Goal: Communication & Community: Ask a question

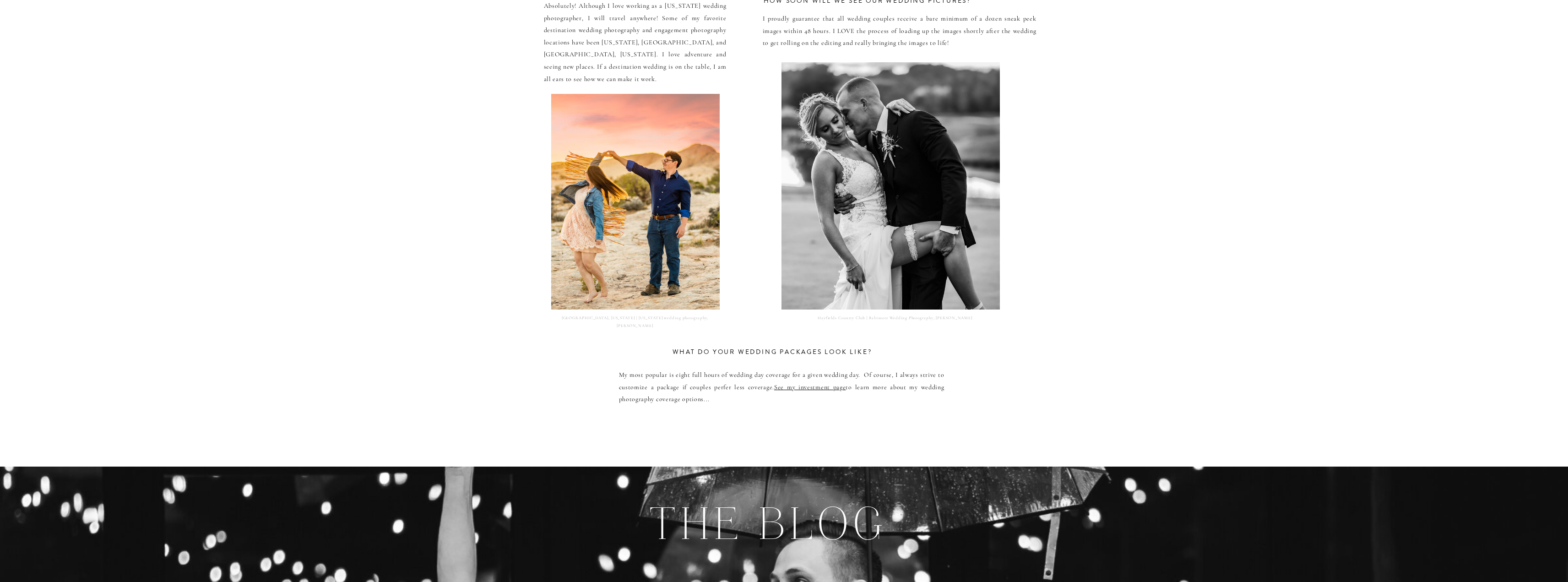
scroll to position [4487, 0]
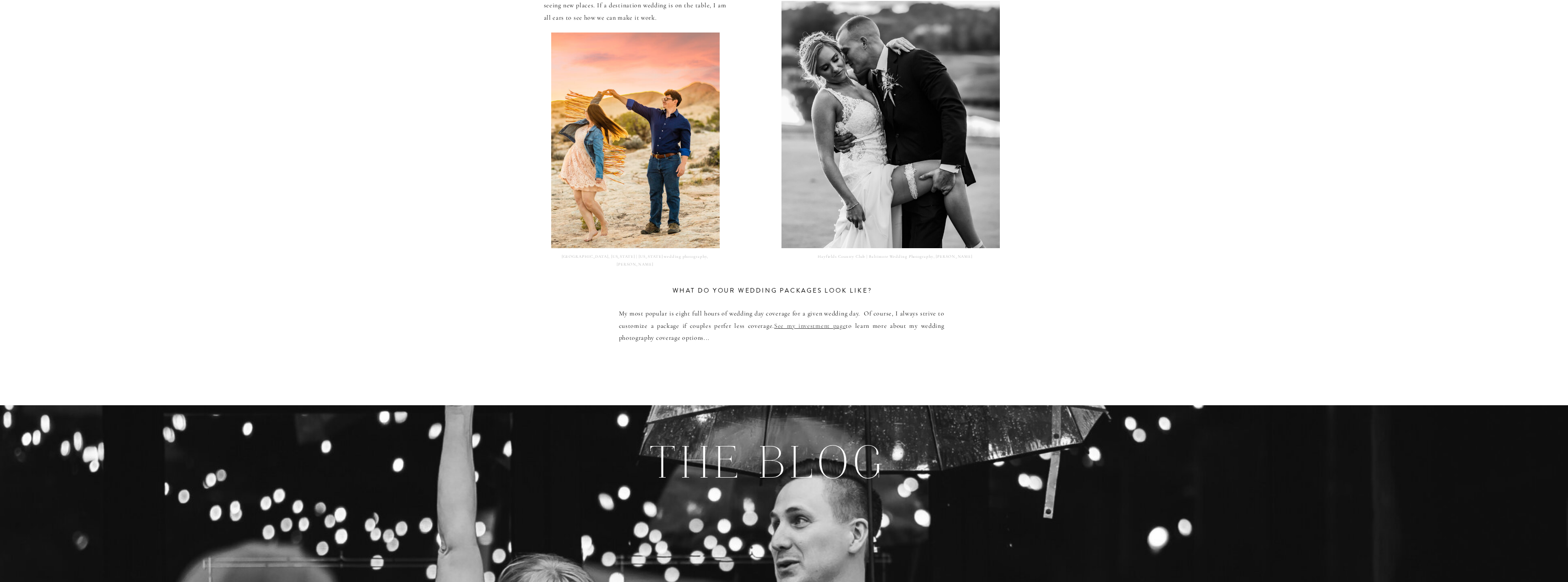
click at [813, 328] on link "See my investment page" at bounding box center [809, 325] width 72 height 8
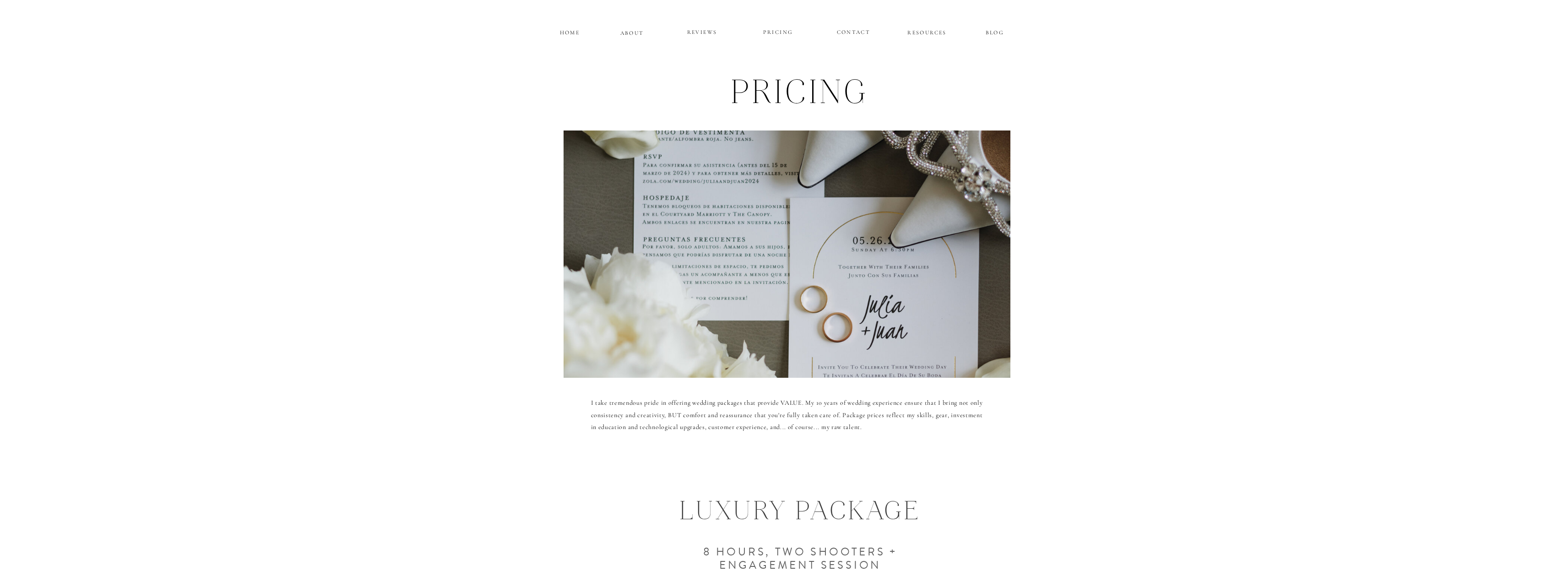
click at [863, 30] on p "CONTACT" at bounding box center [853, 31] width 34 height 8
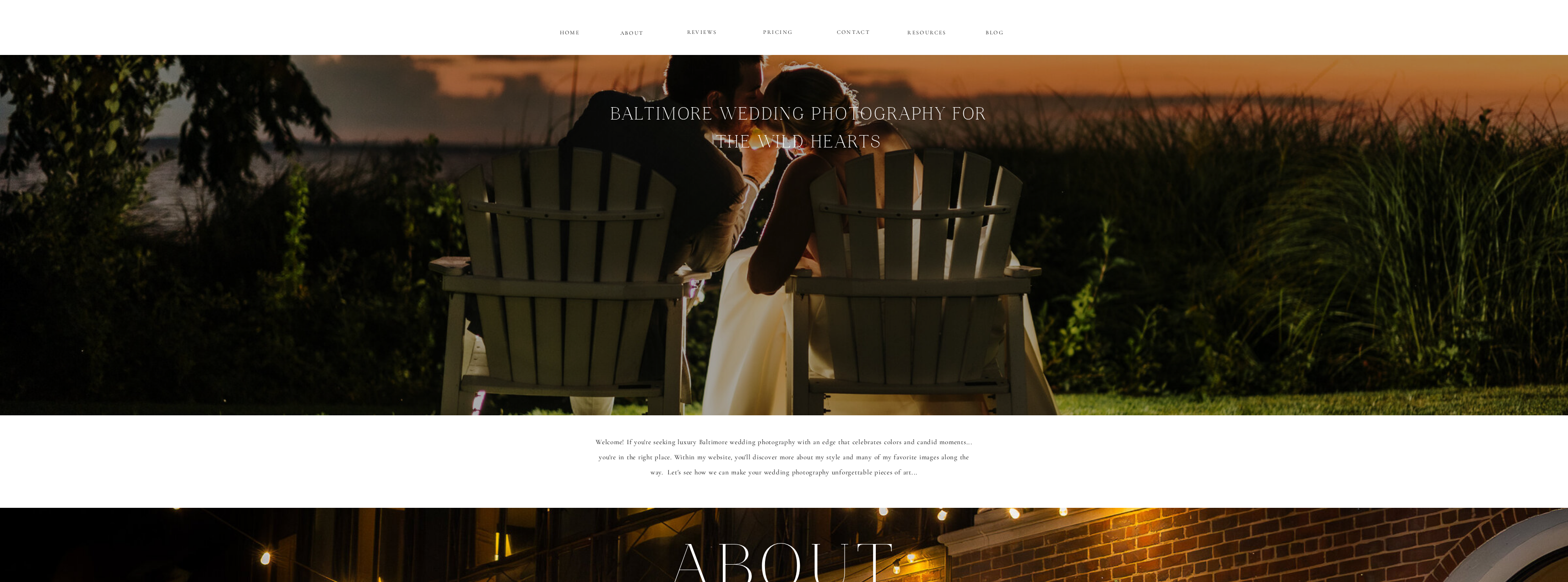
scroll to position [6051, 0]
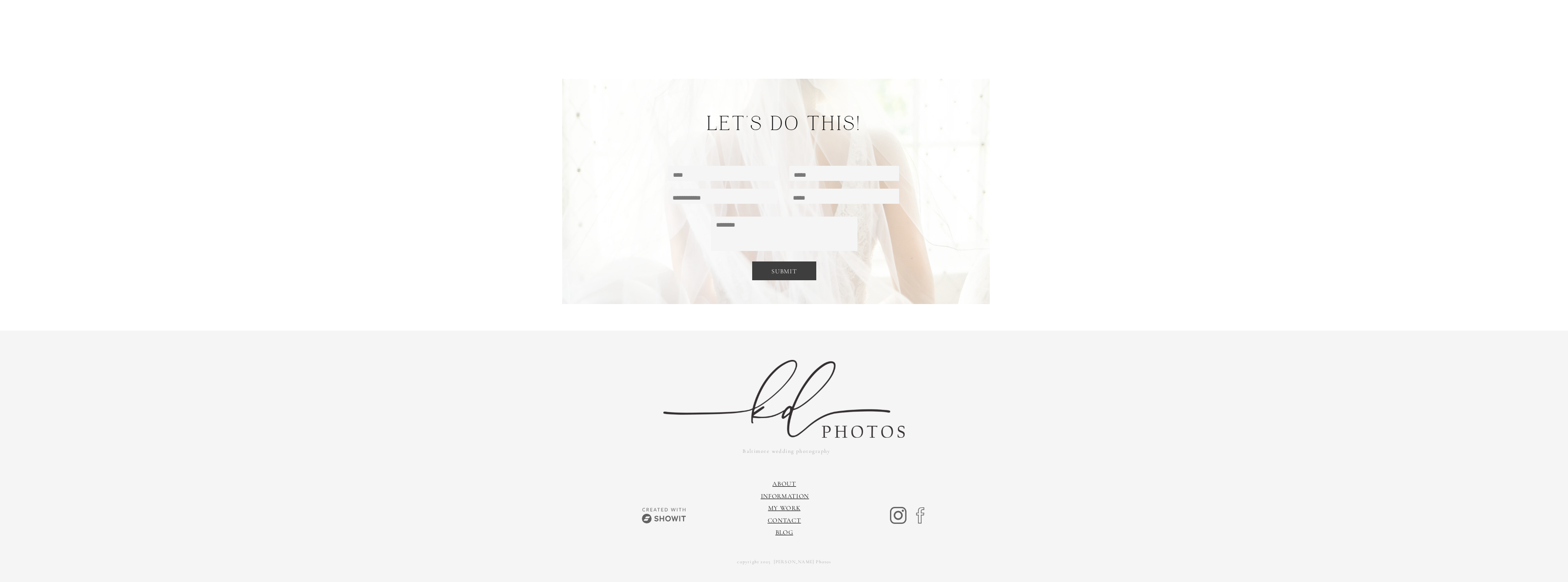
click at [740, 171] on textarea at bounding box center [723, 173] width 101 height 9
type textarea "**********"
click at [822, 175] on textarea at bounding box center [844, 173] width 101 height 9
type textarea "**********"
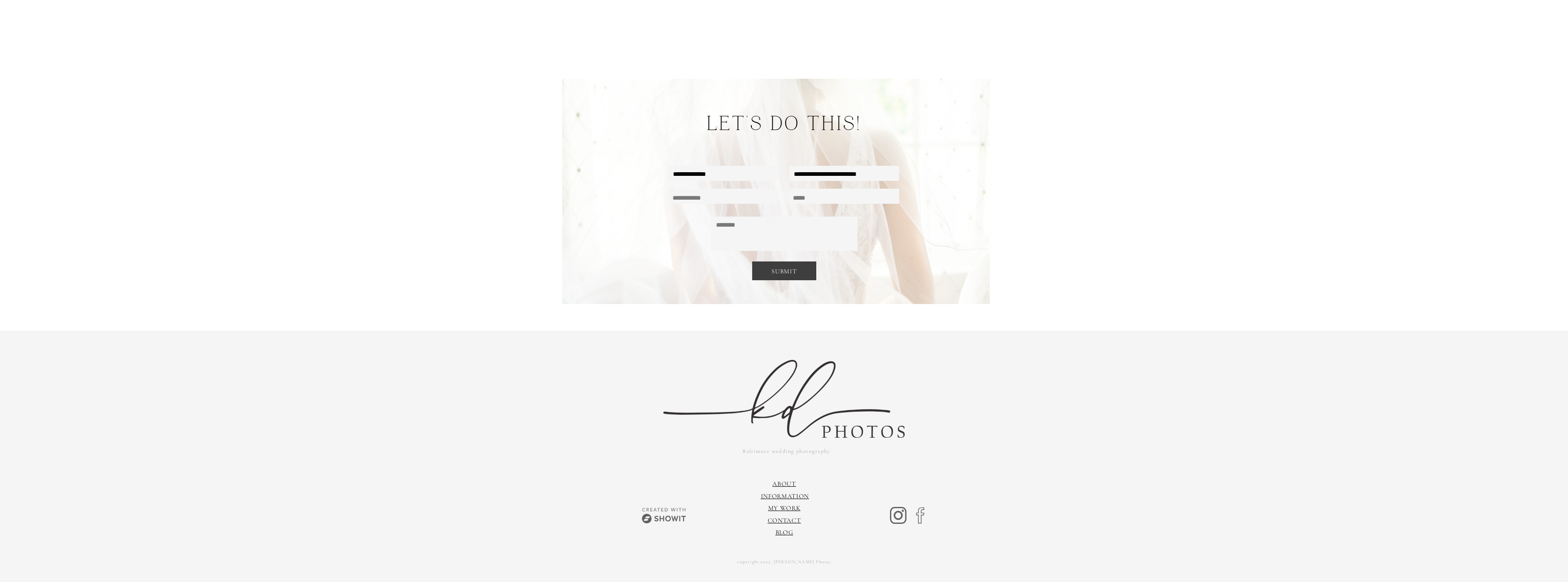
click at [754, 197] on textarea at bounding box center [723, 196] width 101 height 9
type textarea "********"
click at [837, 199] on textarea at bounding box center [843, 196] width 101 height 9
type textarea "**********"
click at [797, 233] on textarea at bounding box center [784, 234] width 136 height 30
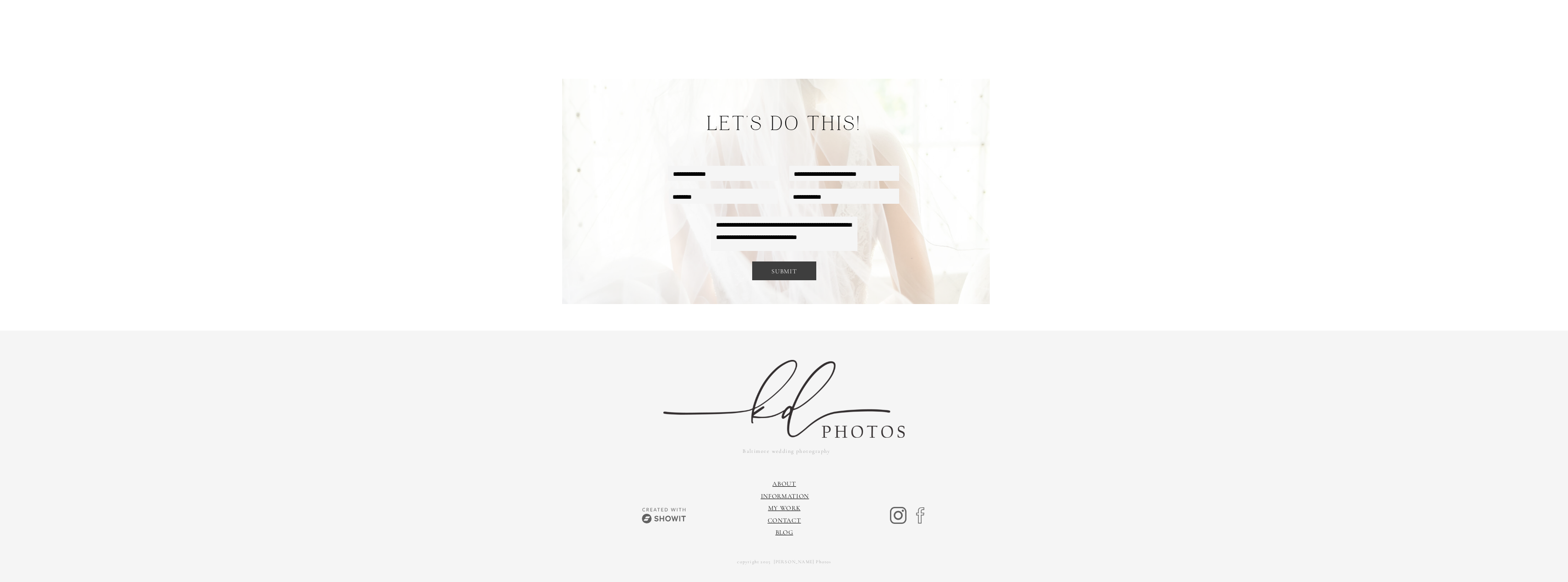
scroll to position [4, 0]
click at [734, 235] on textarea "**********" at bounding box center [784, 234] width 136 height 30
type textarea "**********"
click at [803, 270] on p "SUBMIT" at bounding box center [784, 271] width 47 height 11
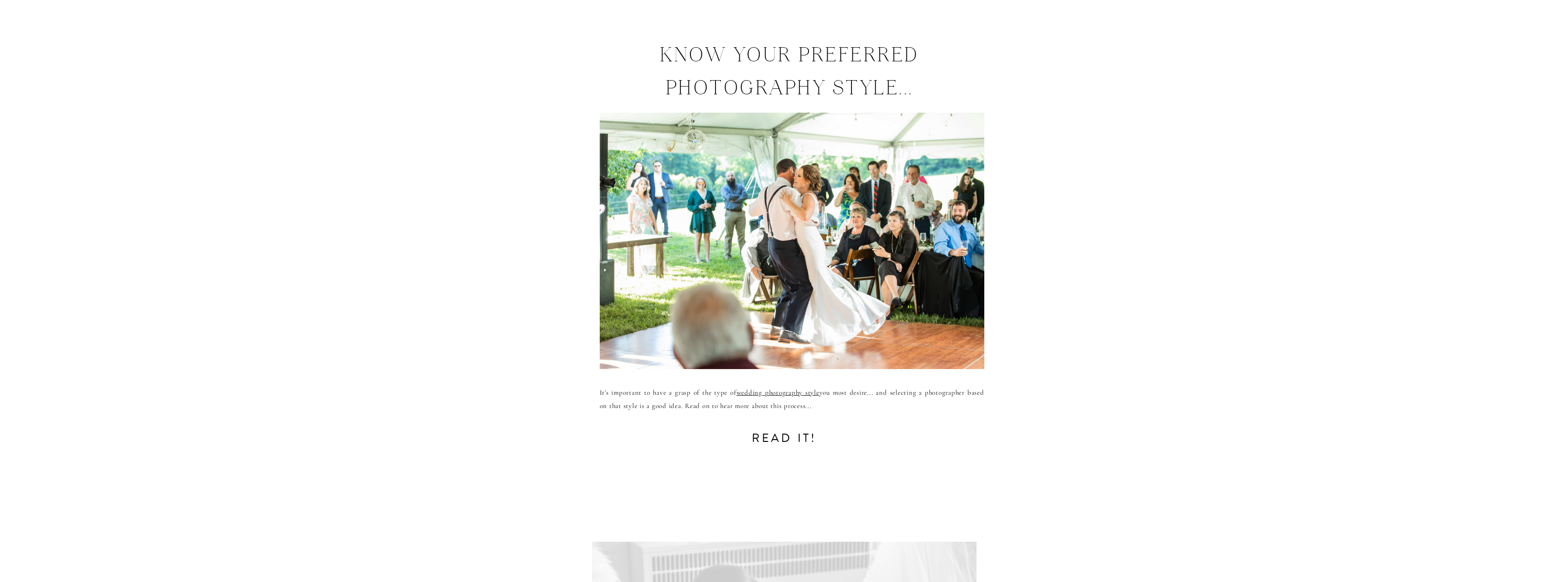
scroll to position [5639, 0]
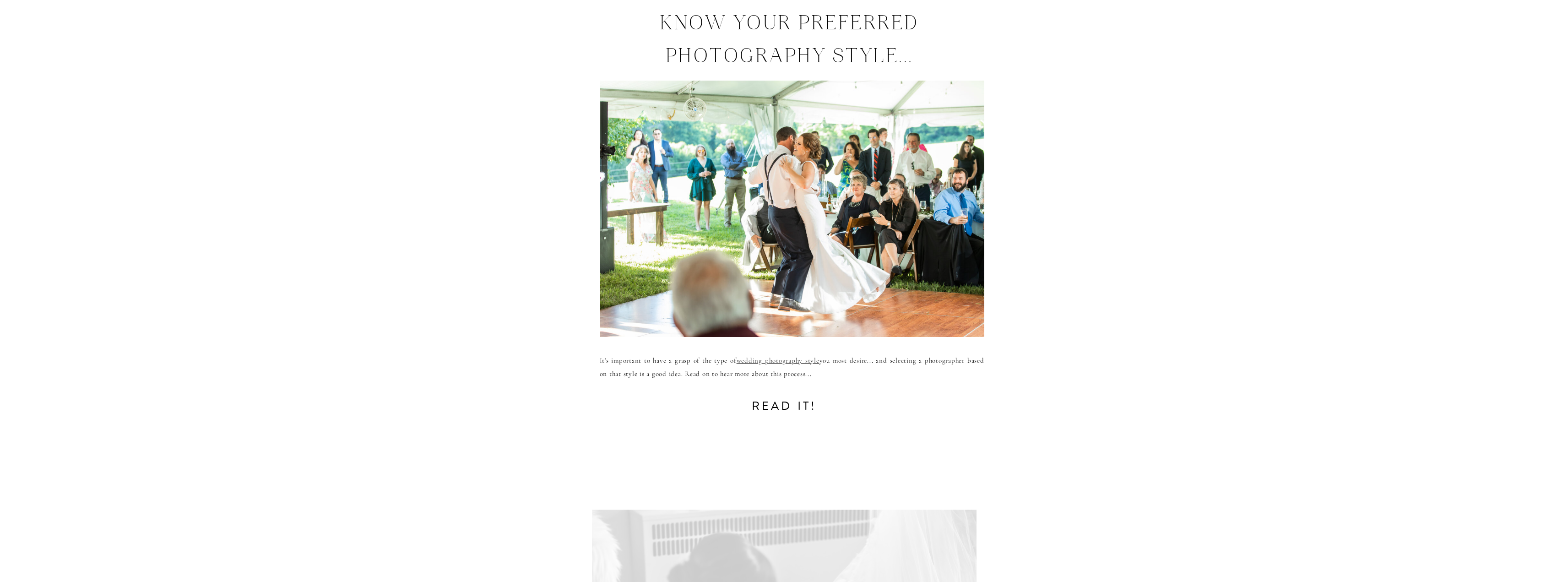
click at [793, 362] on link "wedding photography style" at bounding box center [778, 360] width 83 height 8
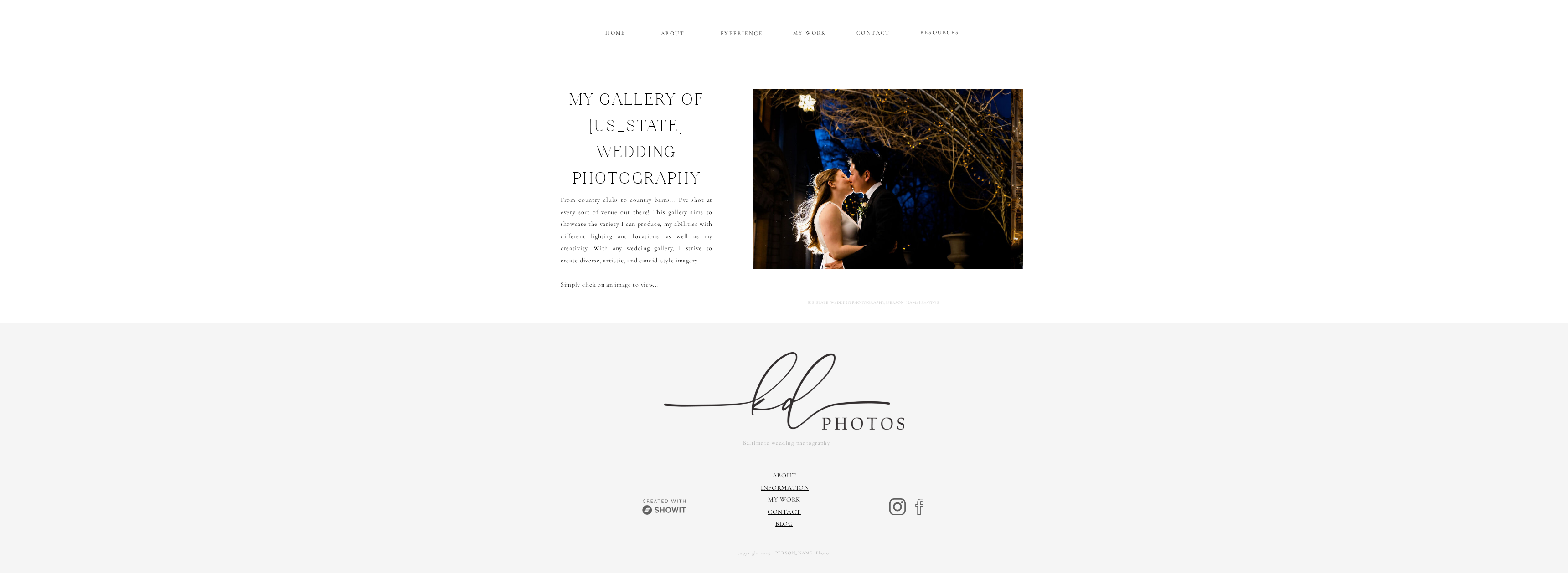
click at [910, 189] on img at bounding box center [882, 179] width 259 height 180
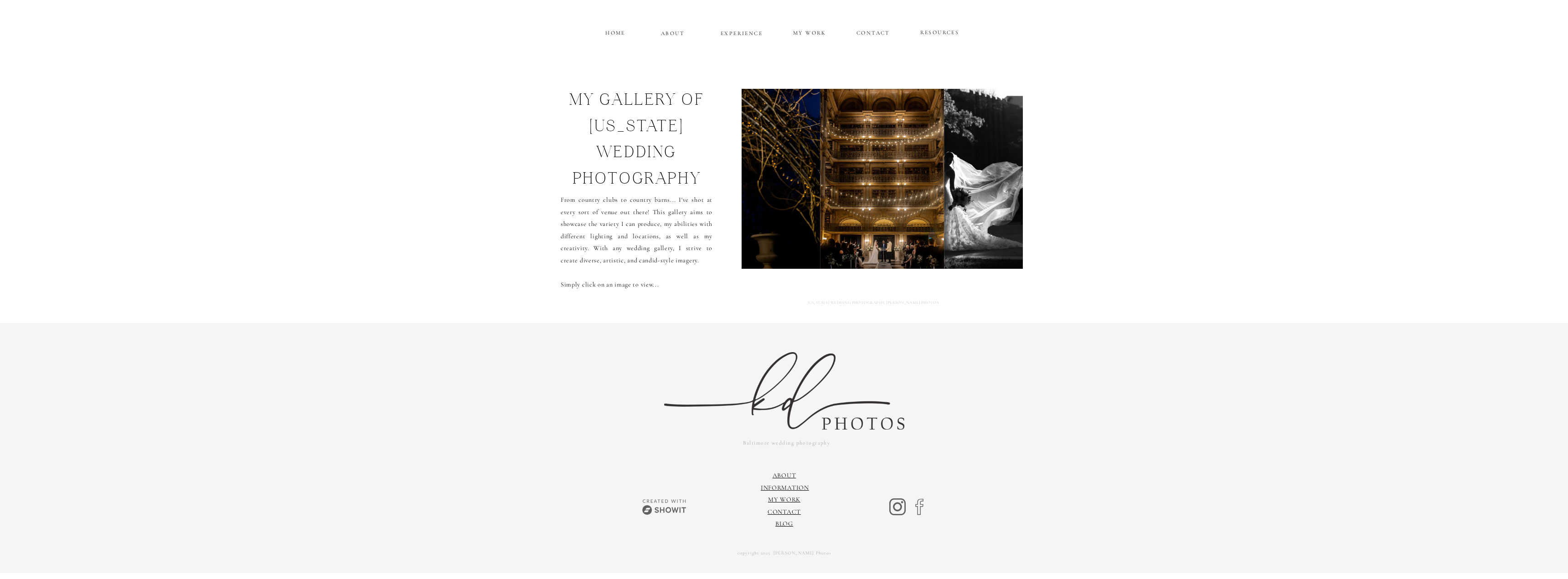
click at [968, 186] on img at bounding box center [1005, 179] width 122 height 180
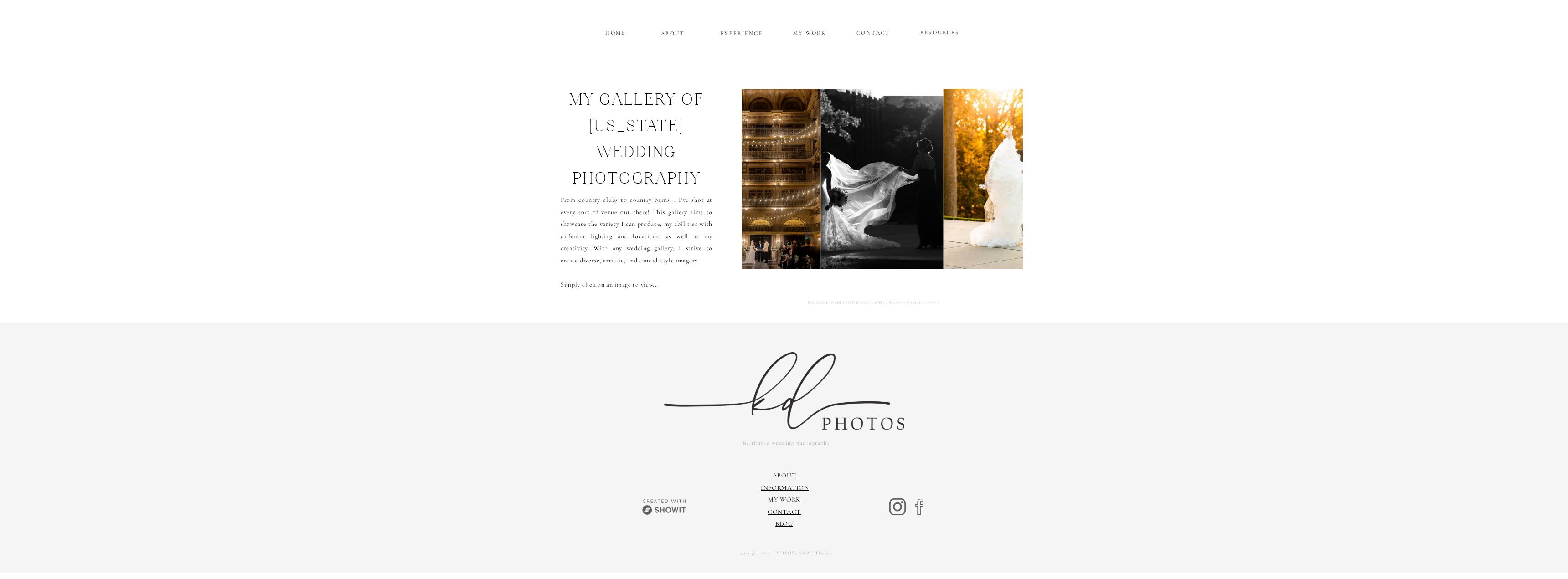
click at [974, 183] on img at bounding box center [1010, 179] width 134 height 180
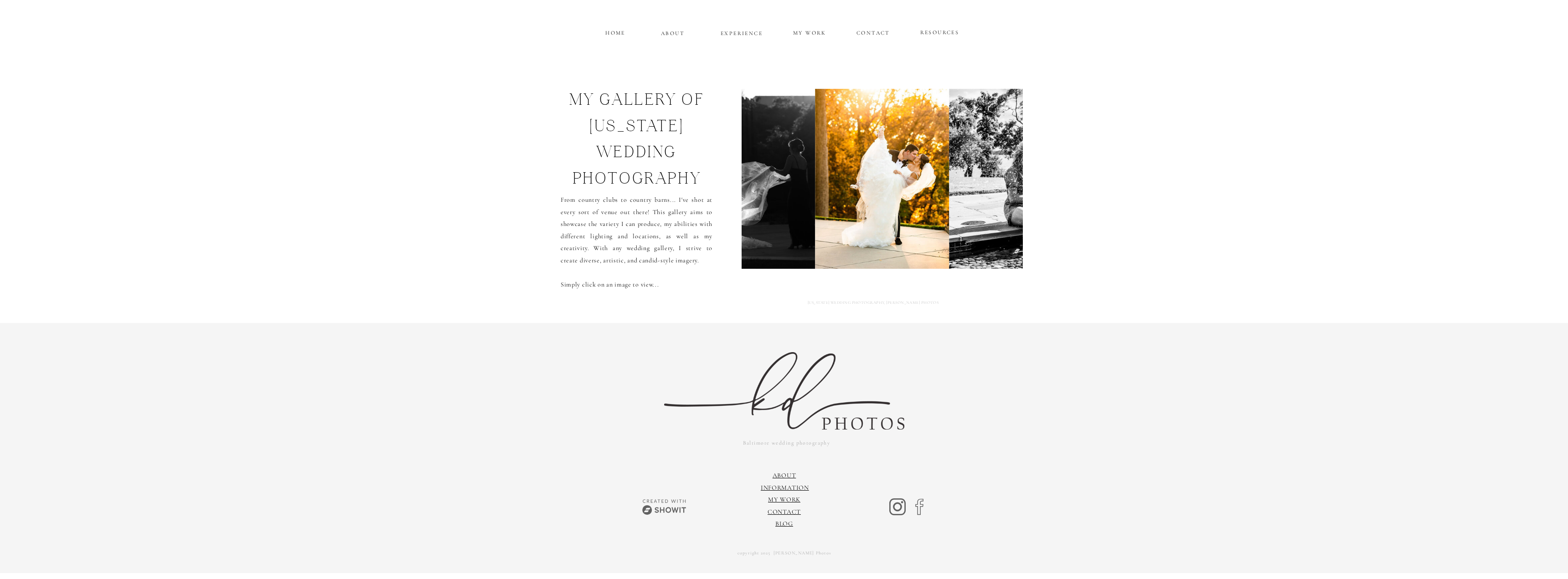
click at [974, 183] on img at bounding box center [1082, 179] width 265 height 180
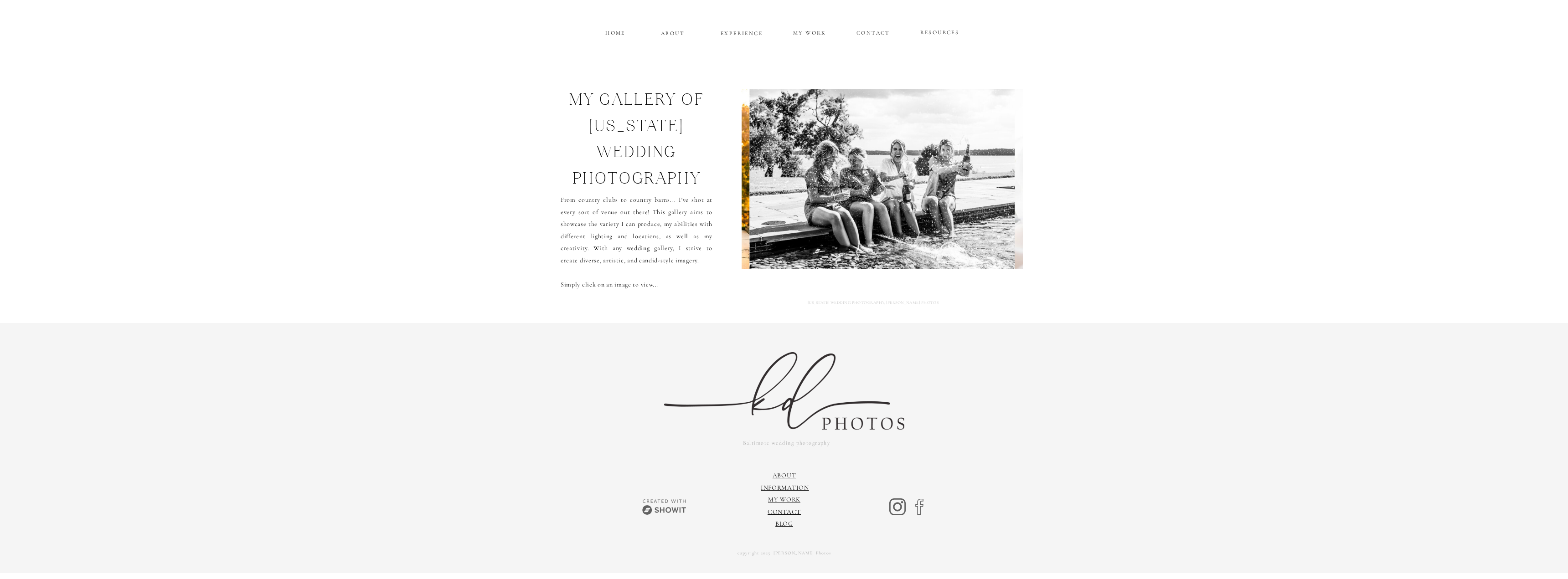
click at [978, 178] on img at bounding box center [883, 179] width 265 height 180
click at [976, 185] on img at bounding box center [883, 179] width 265 height 180
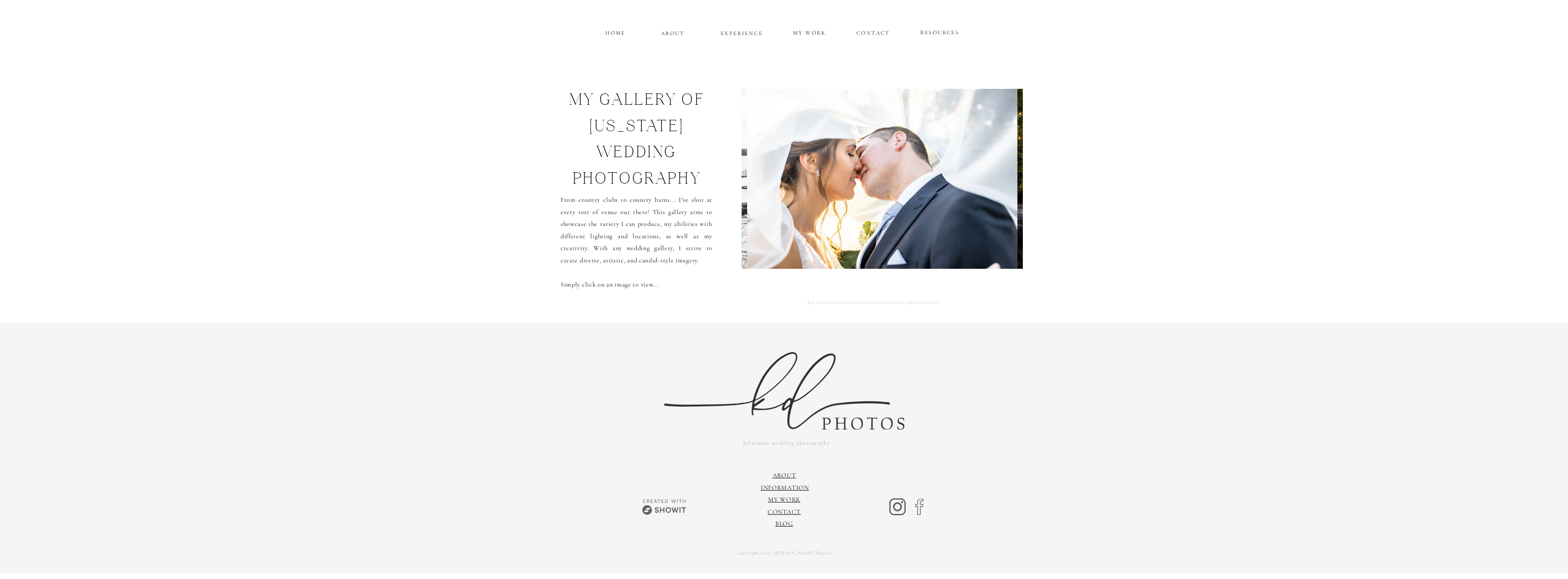
click at [976, 185] on img at bounding box center [882, 179] width 270 height 180
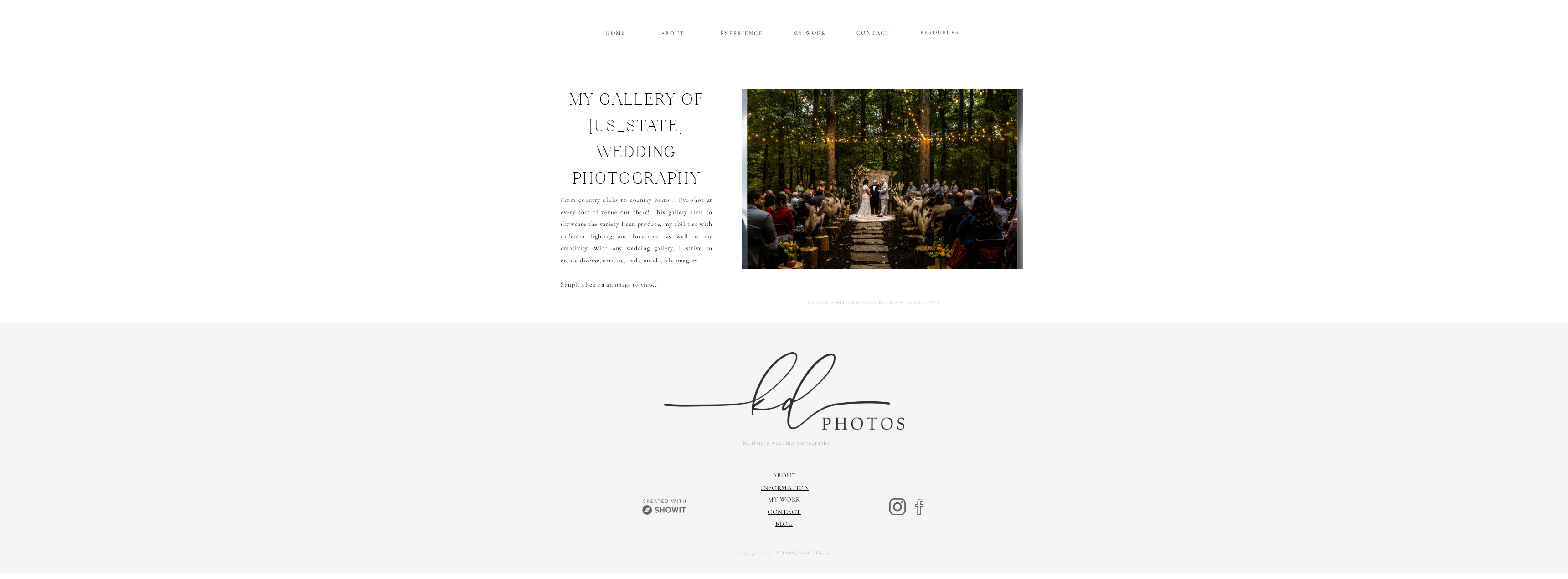
click at [976, 185] on img at bounding box center [882, 179] width 270 height 180
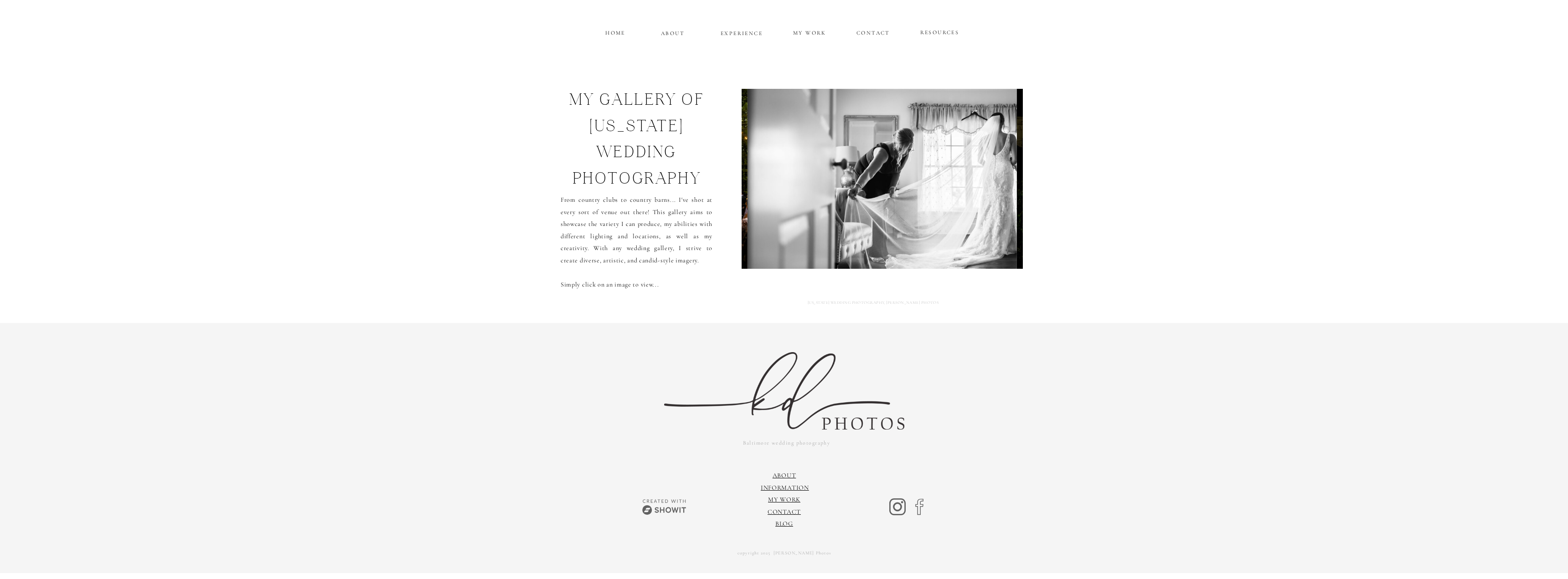
click at [979, 186] on img at bounding box center [882, 179] width 270 height 180
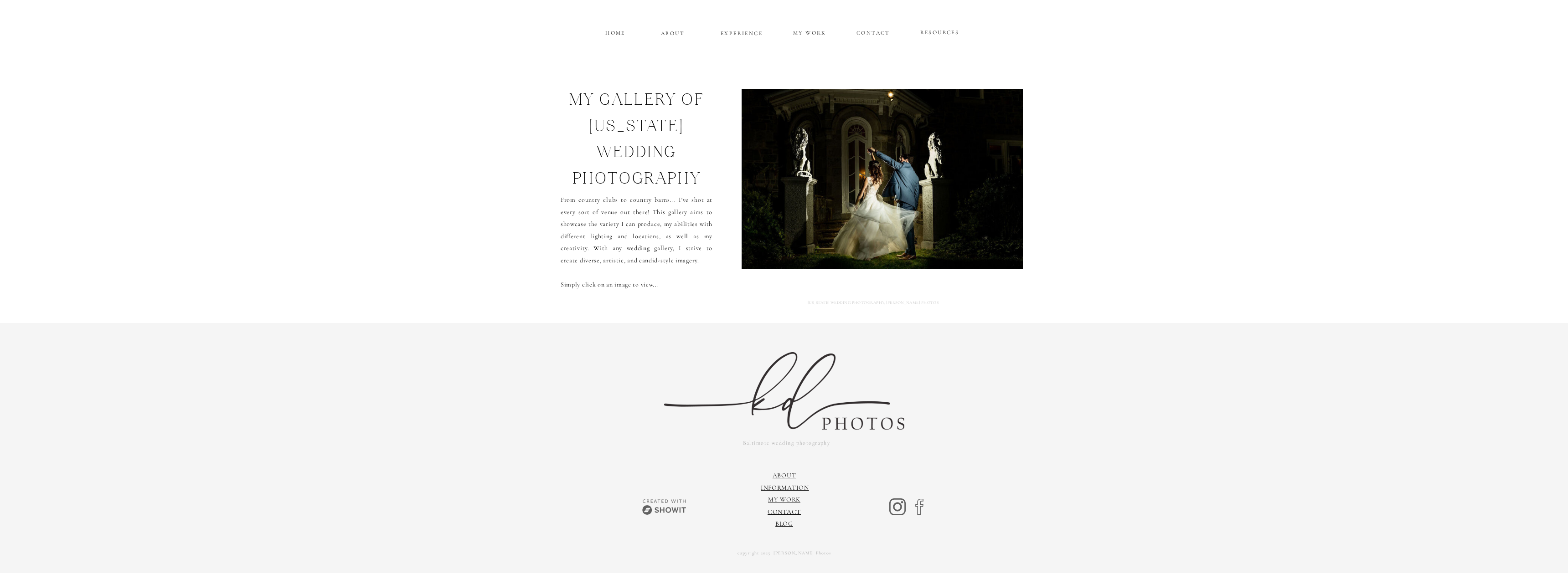
click at [979, 186] on img at bounding box center [882, 179] width 303 height 180
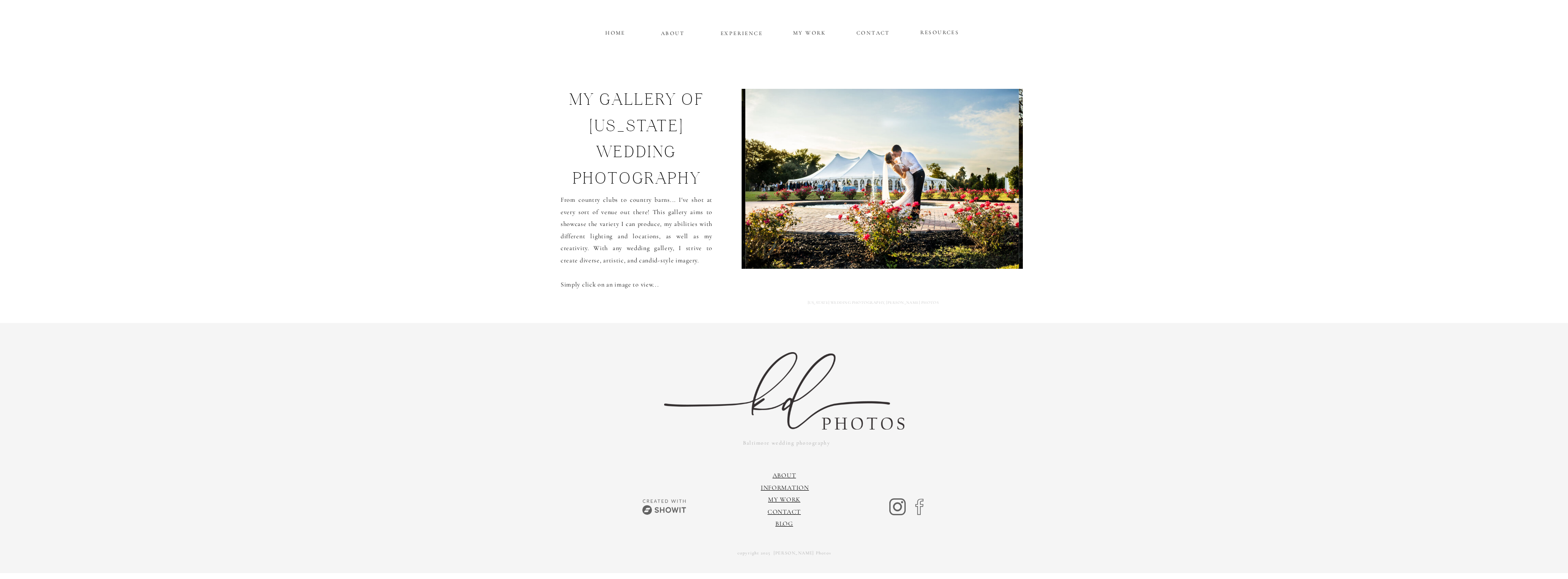
click at [979, 186] on img at bounding box center [882, 179] width 273 height 180
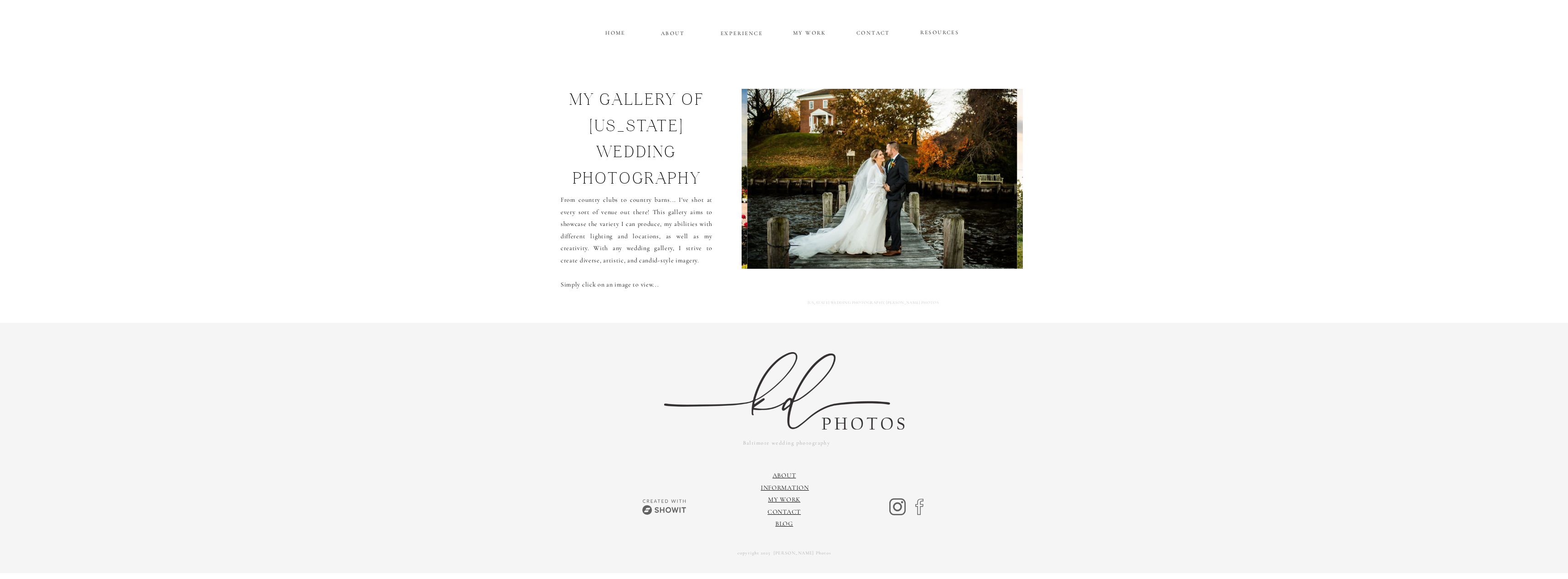
click at [979, 186] on img at bounding box center [881, 179] width 270 height 180
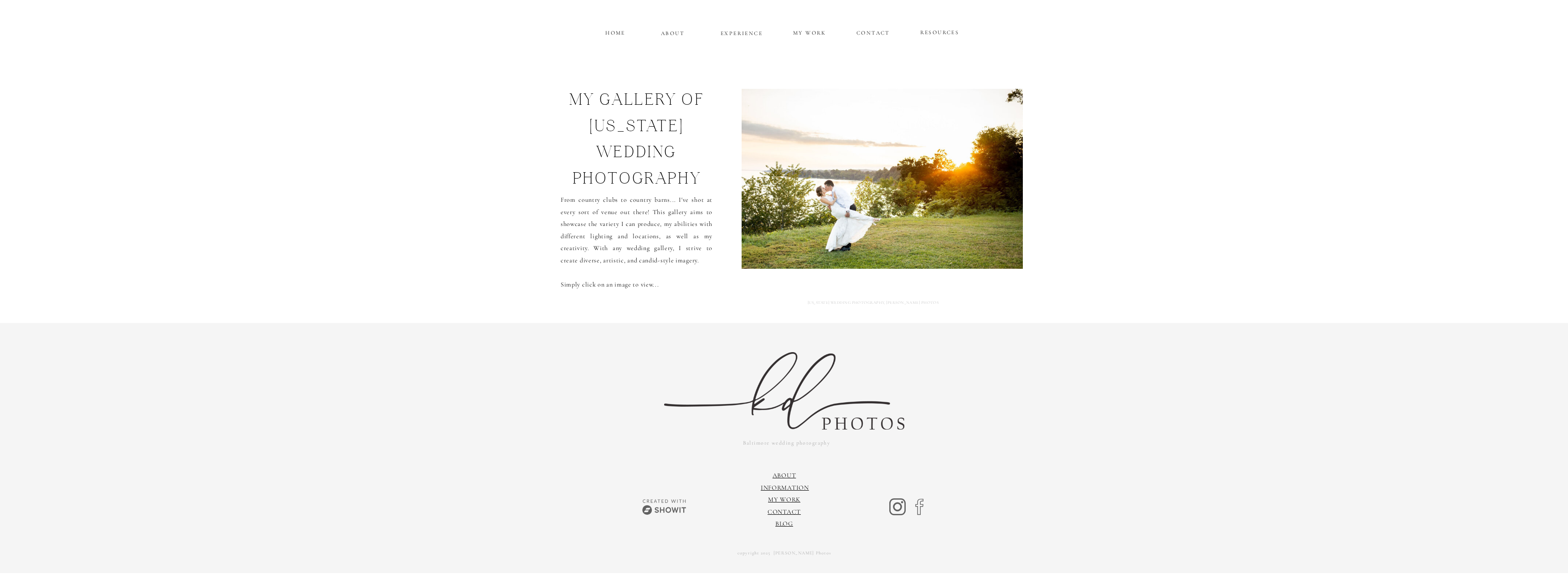
click at [979, 186] on img at bounding box center [882, 179] width 292 height 180
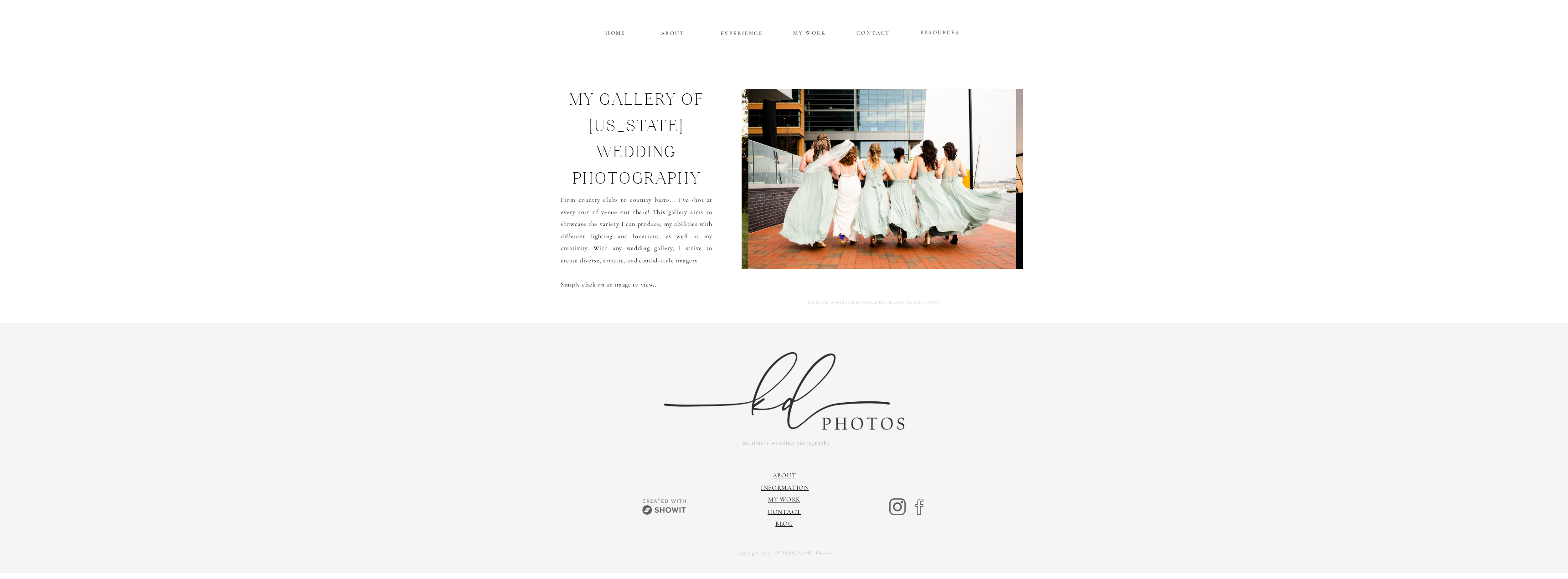
click at [979, 186] on img at bounding box center [883, 179] width 268 height 180
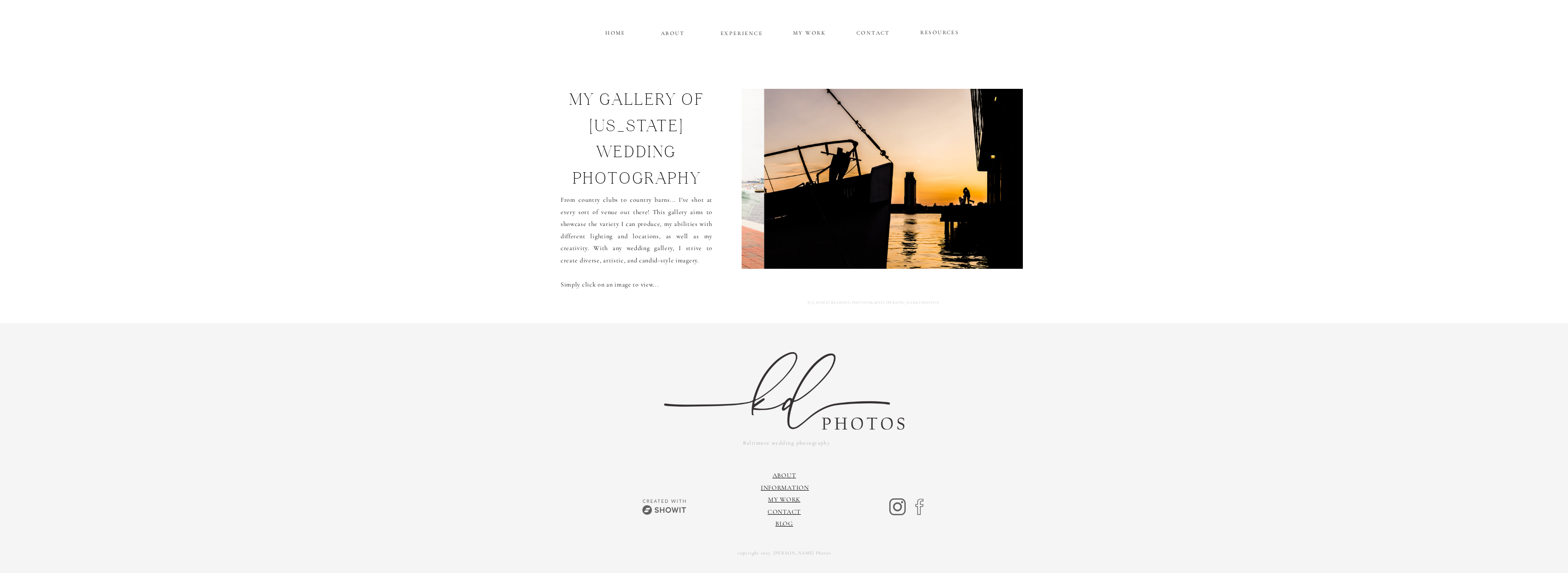
click at [996, 166] on img at bounding box center [898, 179] width 268 height 180
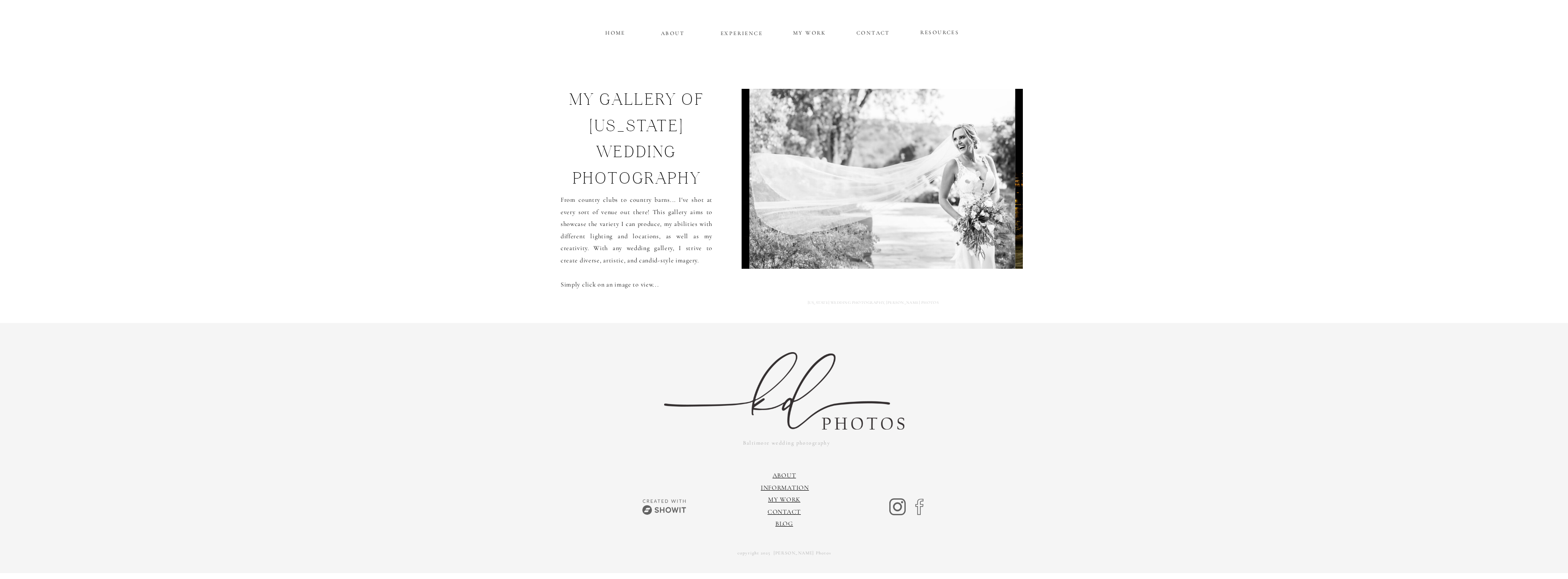
click at [990, 178] on img at bounding box center [882, 179] width 266 height 180
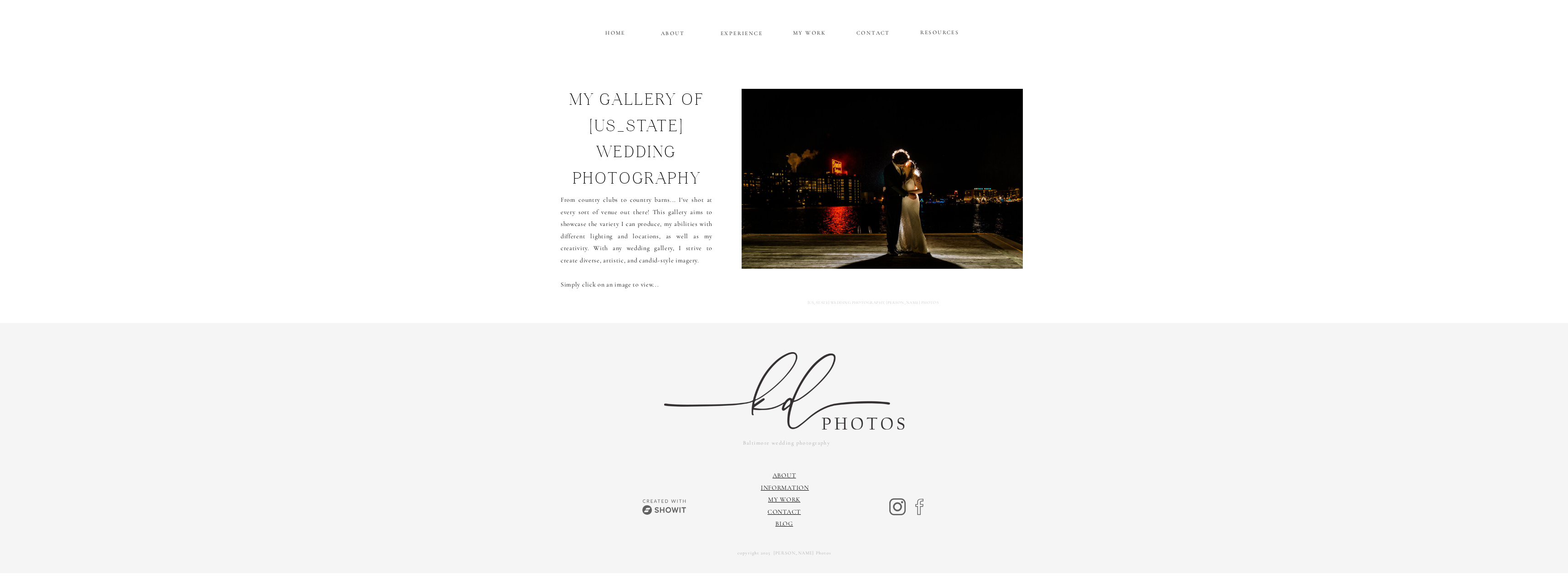
click at [990, 178] on img at bounding box center [883, 179] width 290 height 180
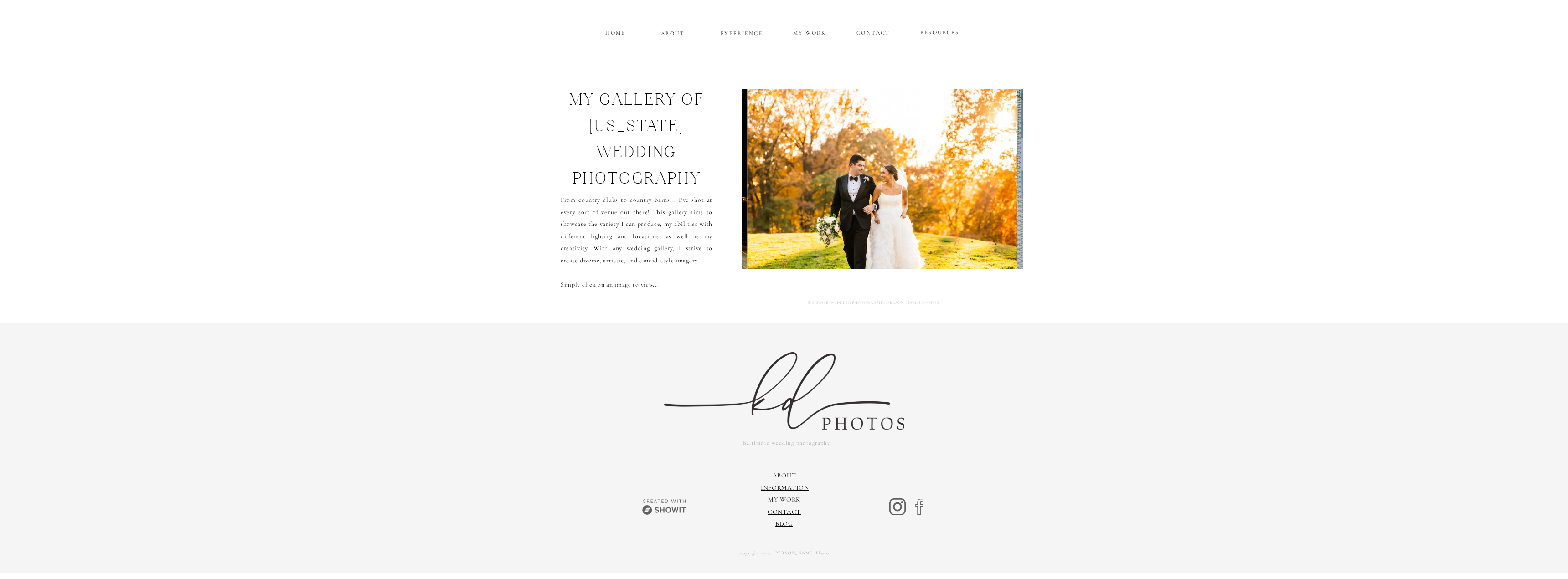
click at [990, 178] on img at bounding box center [882, 179] width 270 height 180
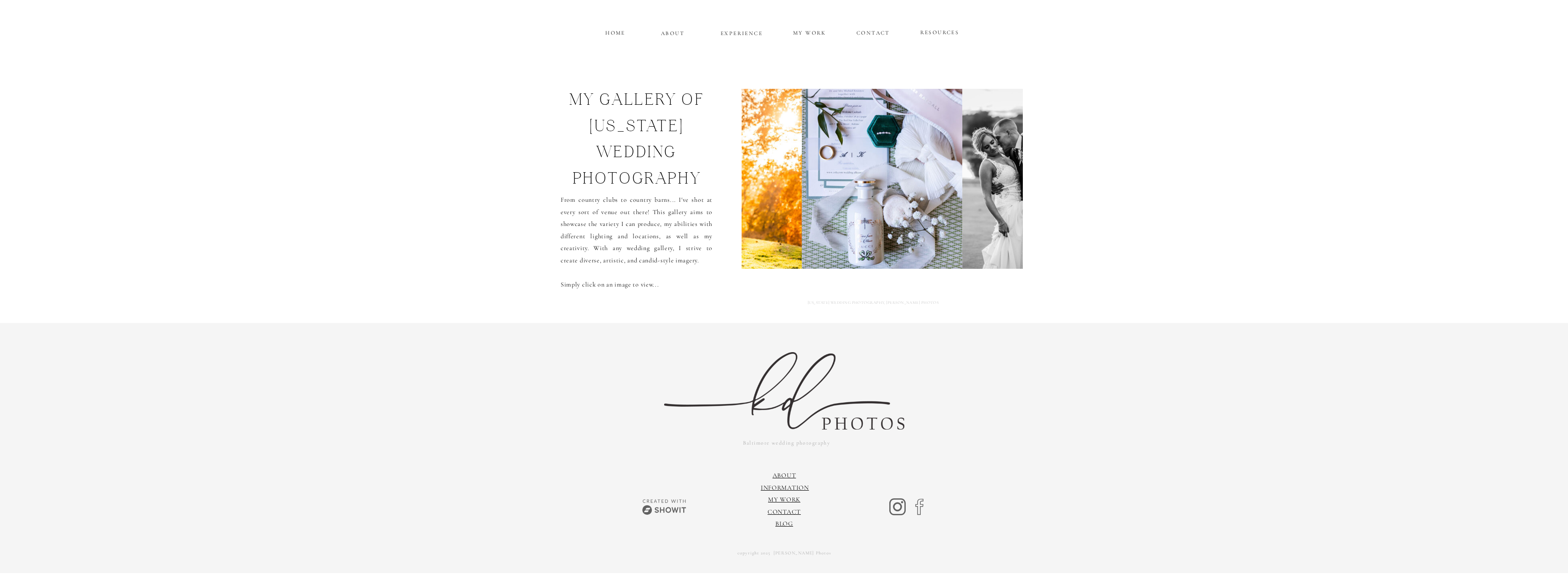
click at [985, 178] on img at bounding box center [1023, 179] width 121 height 180
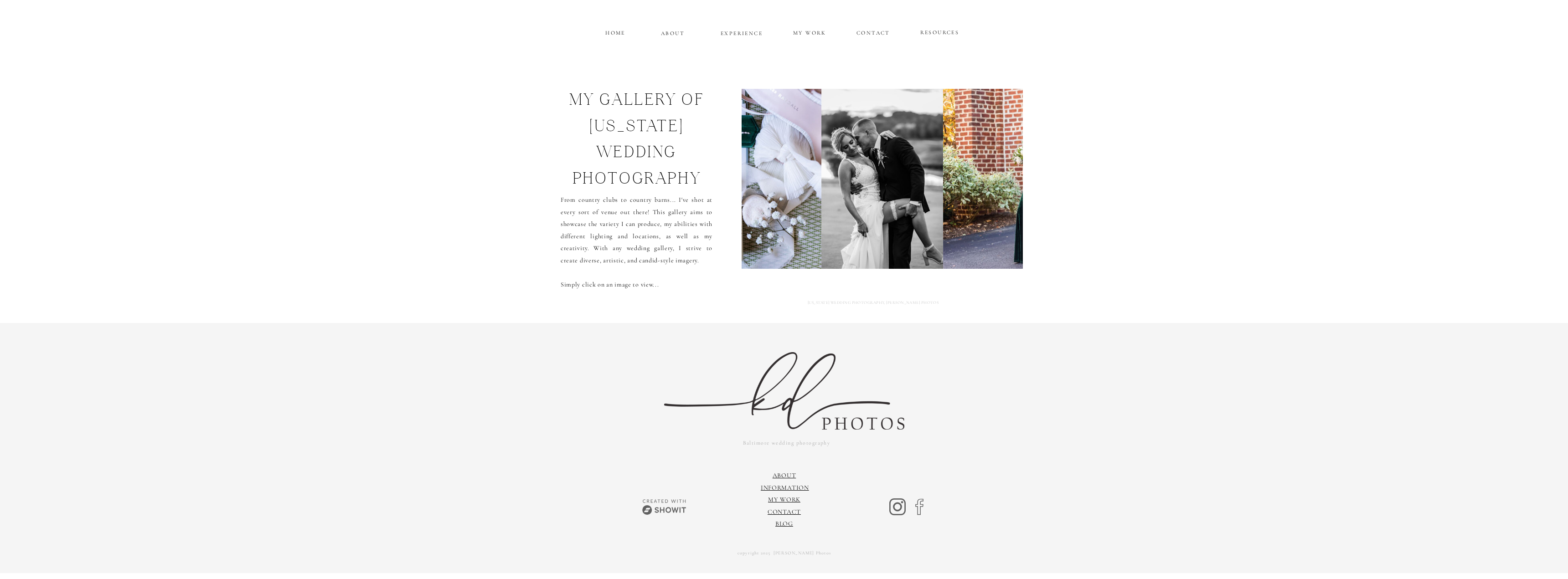
click at [985, 178] on img at bounding box center [1081, 179] width 277 height 180
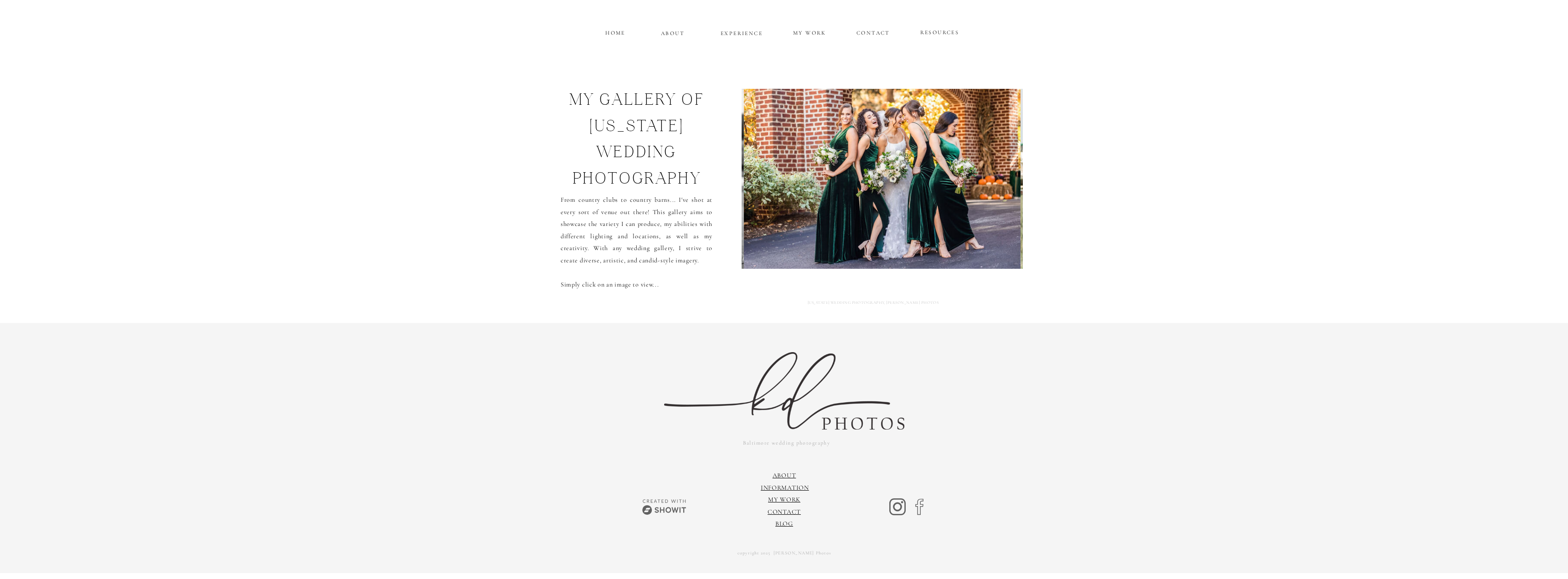
click at [985, 178] on img at bounding box center [882, 179] width 277 height 180
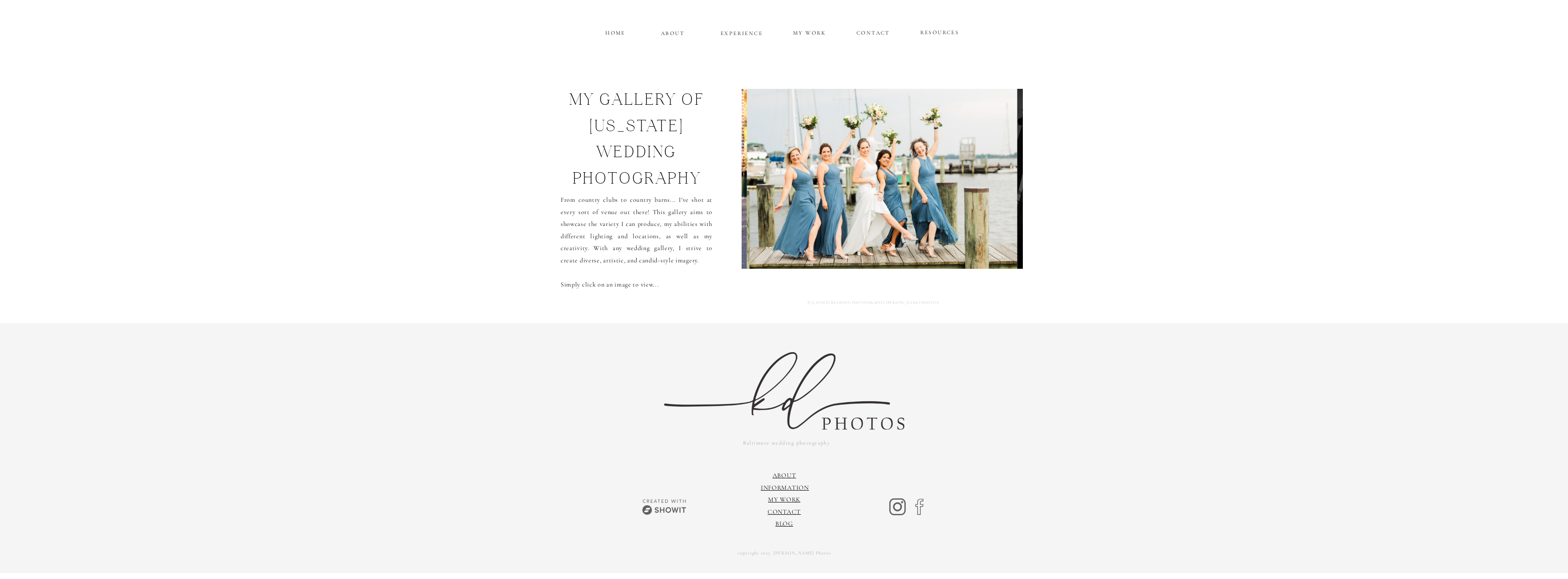
click at [973, 178] on img at bounding box center [882, 179] width 270 height 180
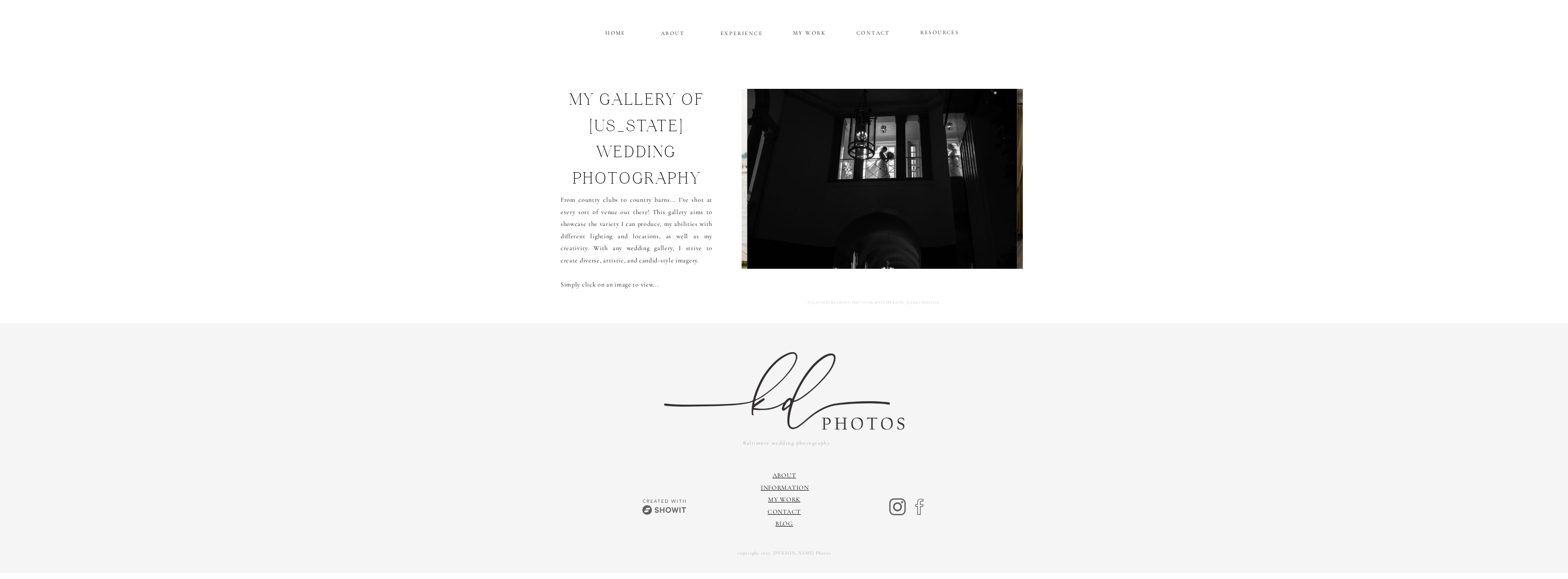
click at [973, 178] on img at bounding box center [882, 179] width 270 height 180
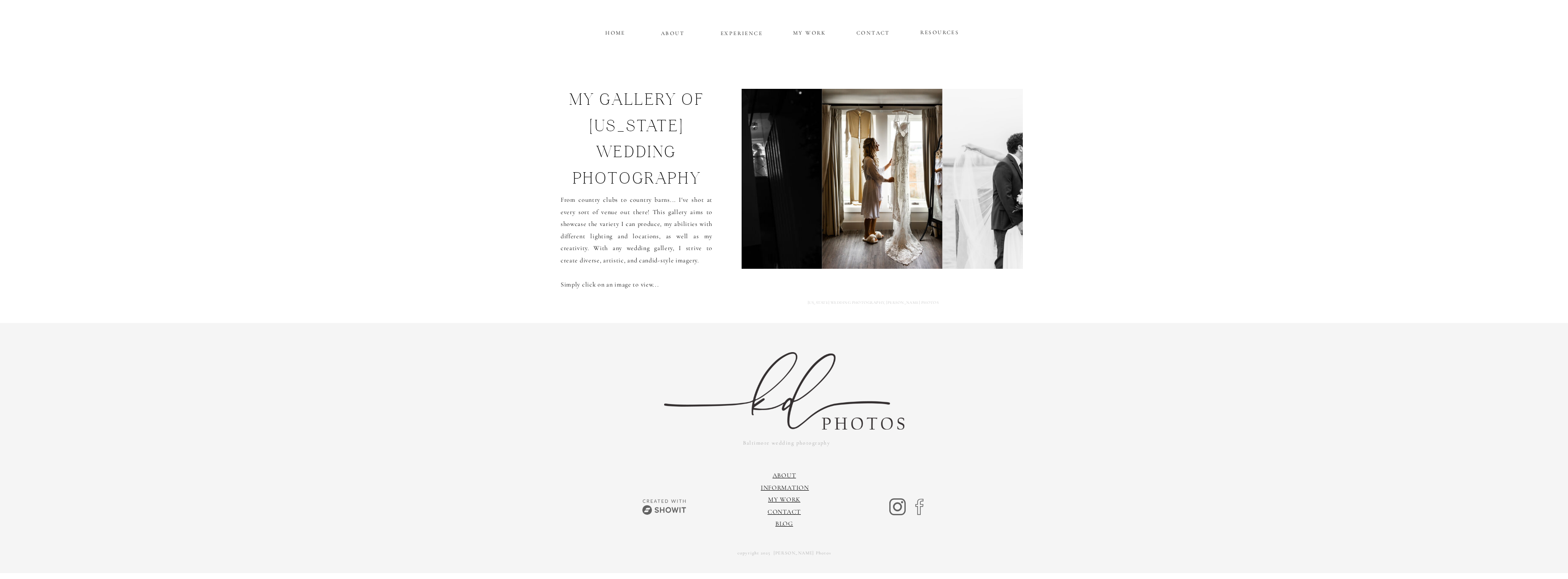
click at [973, 178] on img at bounding box center [1006, 179] width 128 height 180
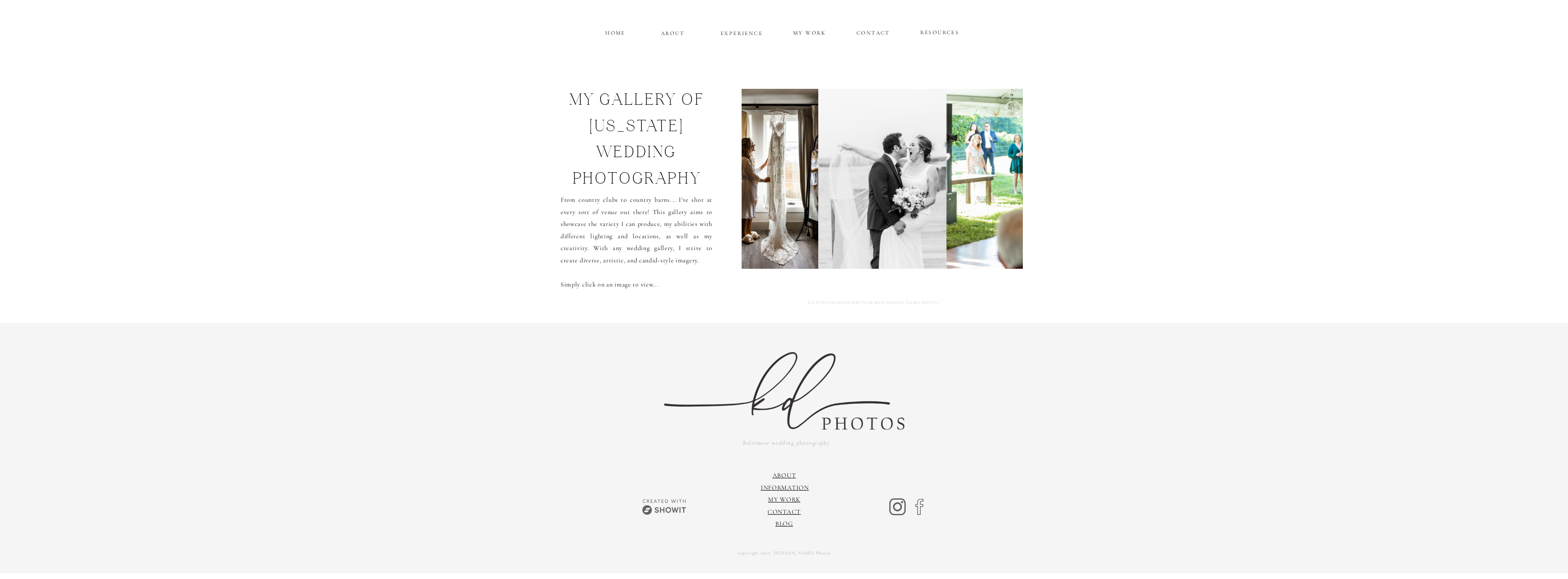
click at [973, 178] on img at bounding box center [1082, 179] width 270 height 180
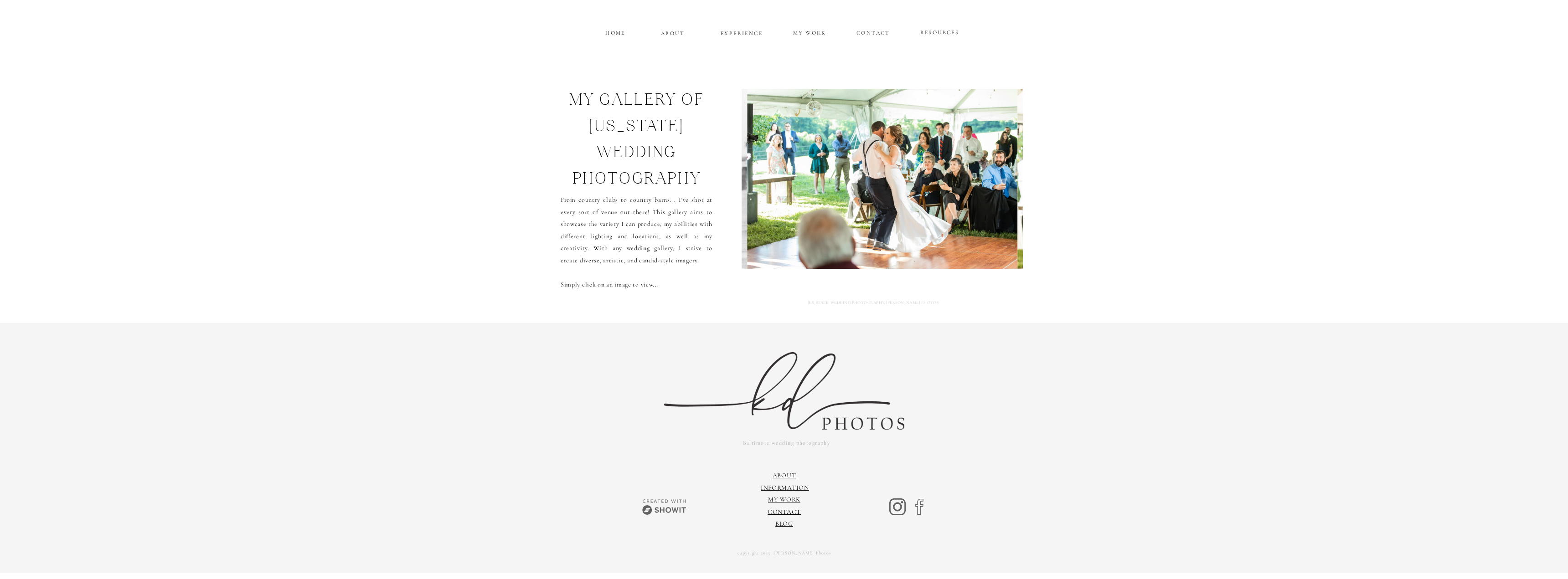
click at [973, 178] on img at bounding box center [882, 179] width 270 height 180
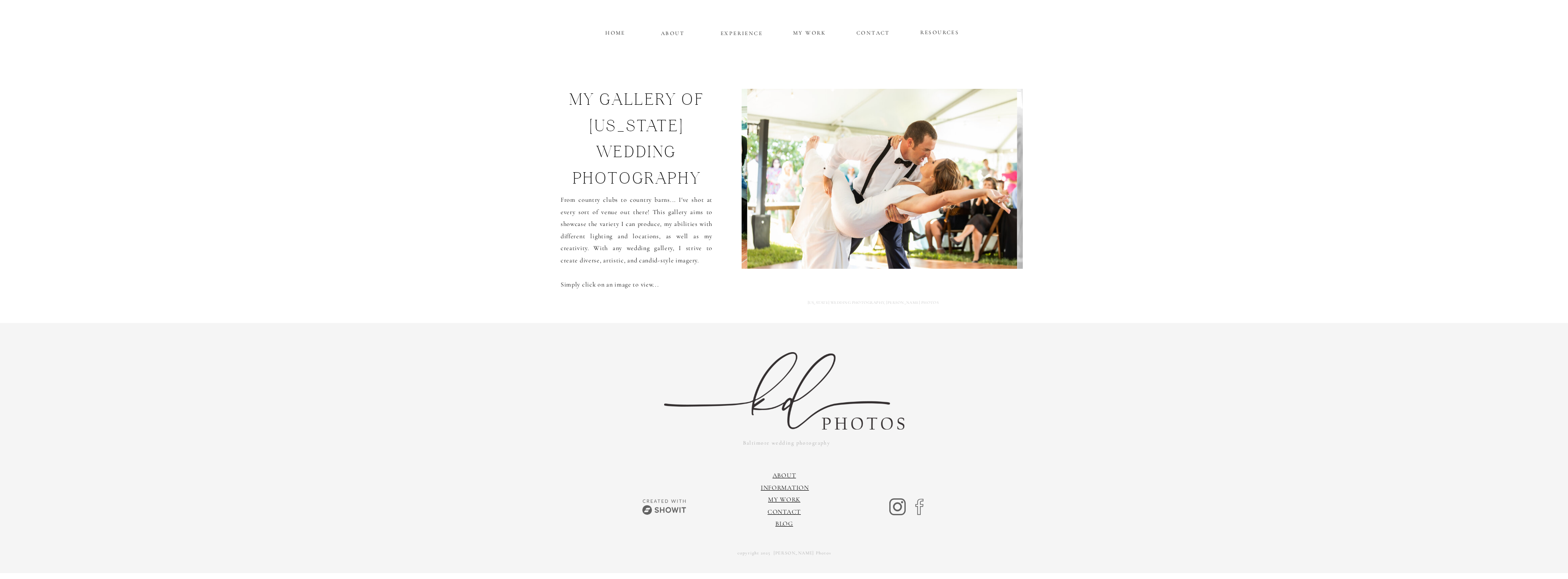
click at [973, 178] on img at bounding box center [882, 179] width 270 height 180
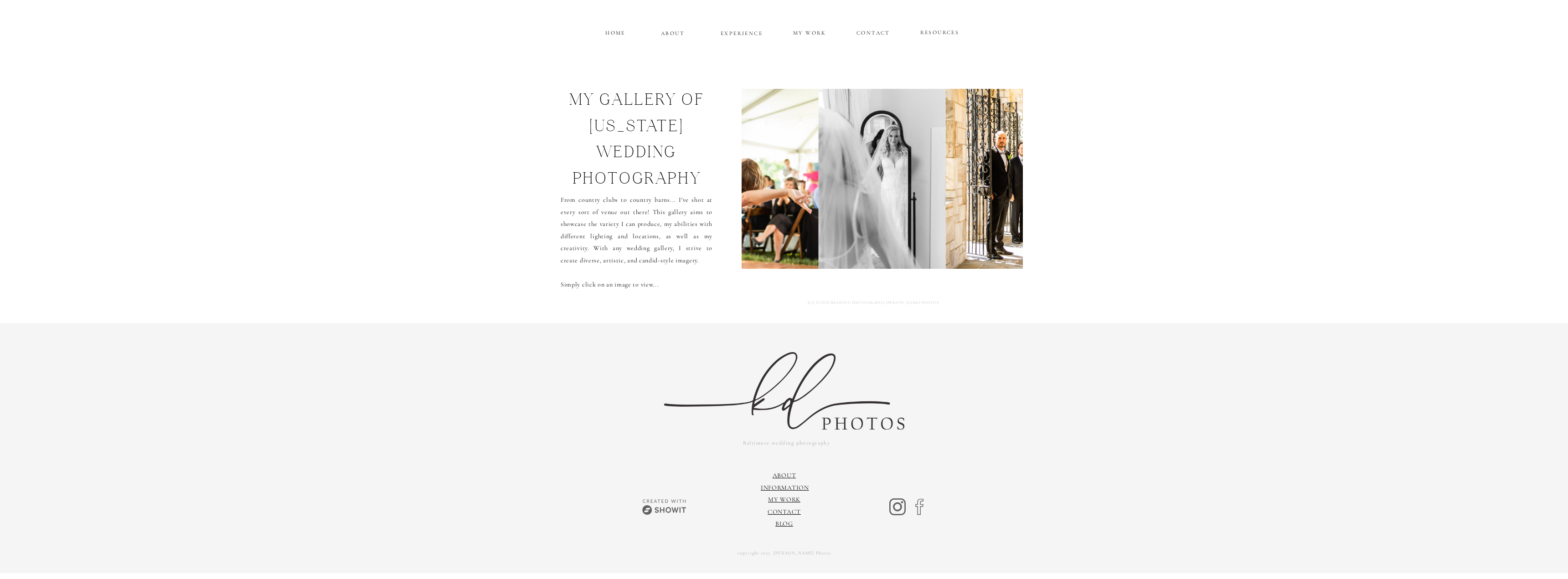
click at [684, 35] on p "ABOUT" at bounding box center [673, 32] width 24 height 8
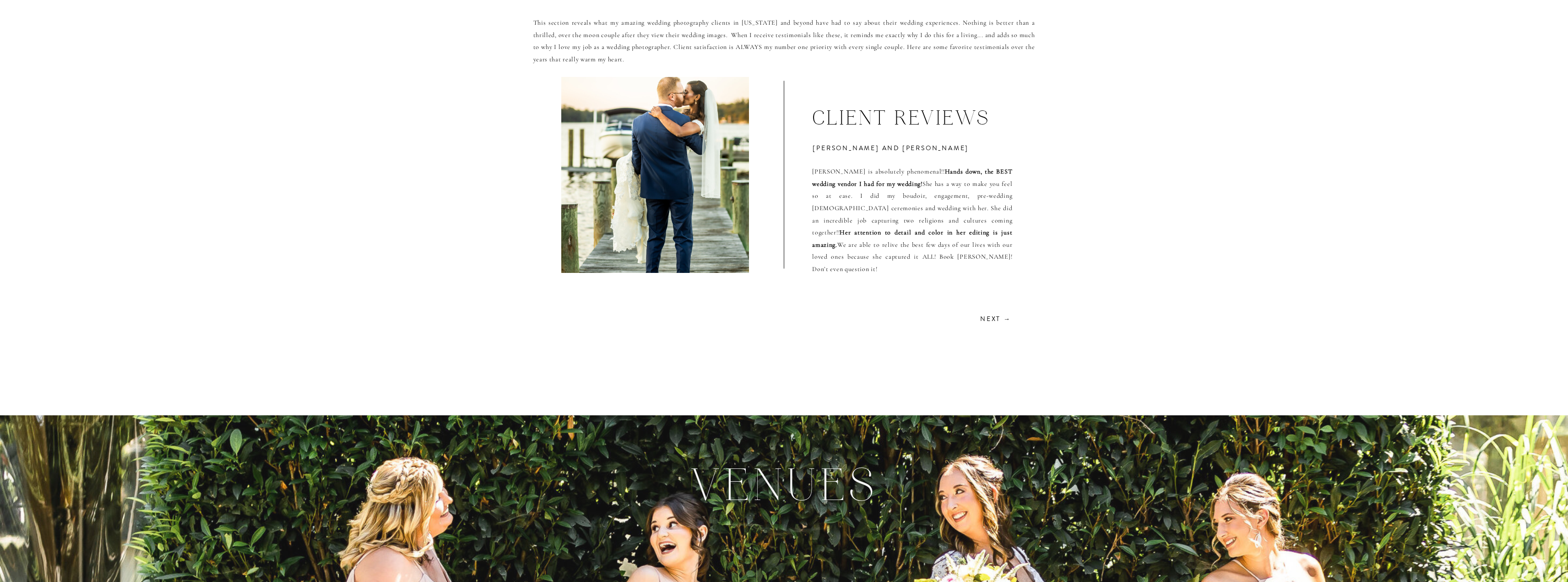
scroll to position [2463, 0]
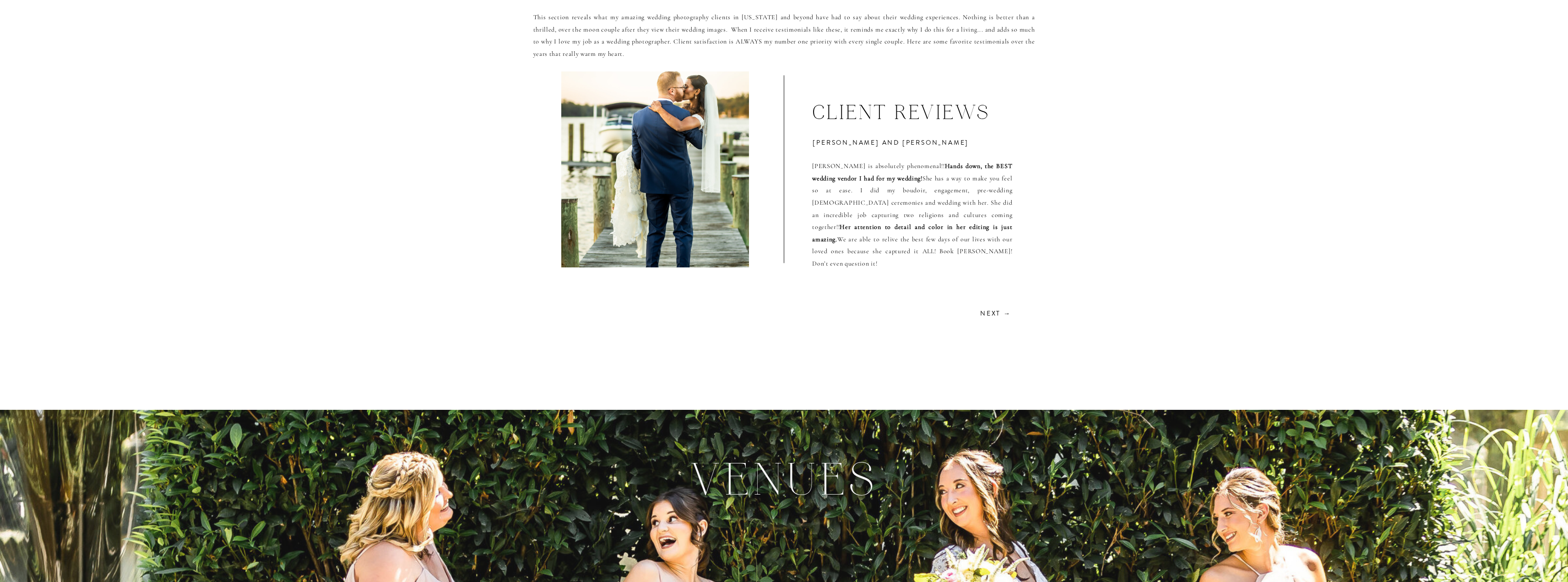
click at [988, 313] on h2 "Next →" at bounding box center [995, 312] width 32 height 9
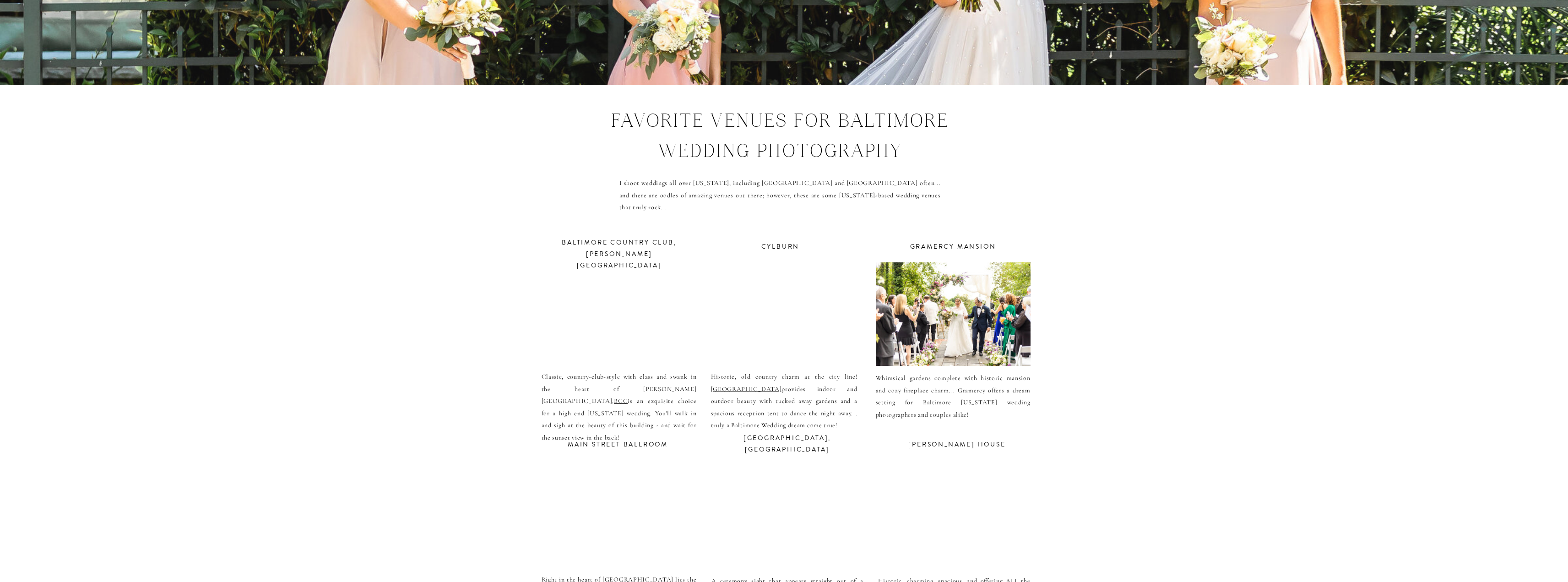
scroll to position [3326, 0]
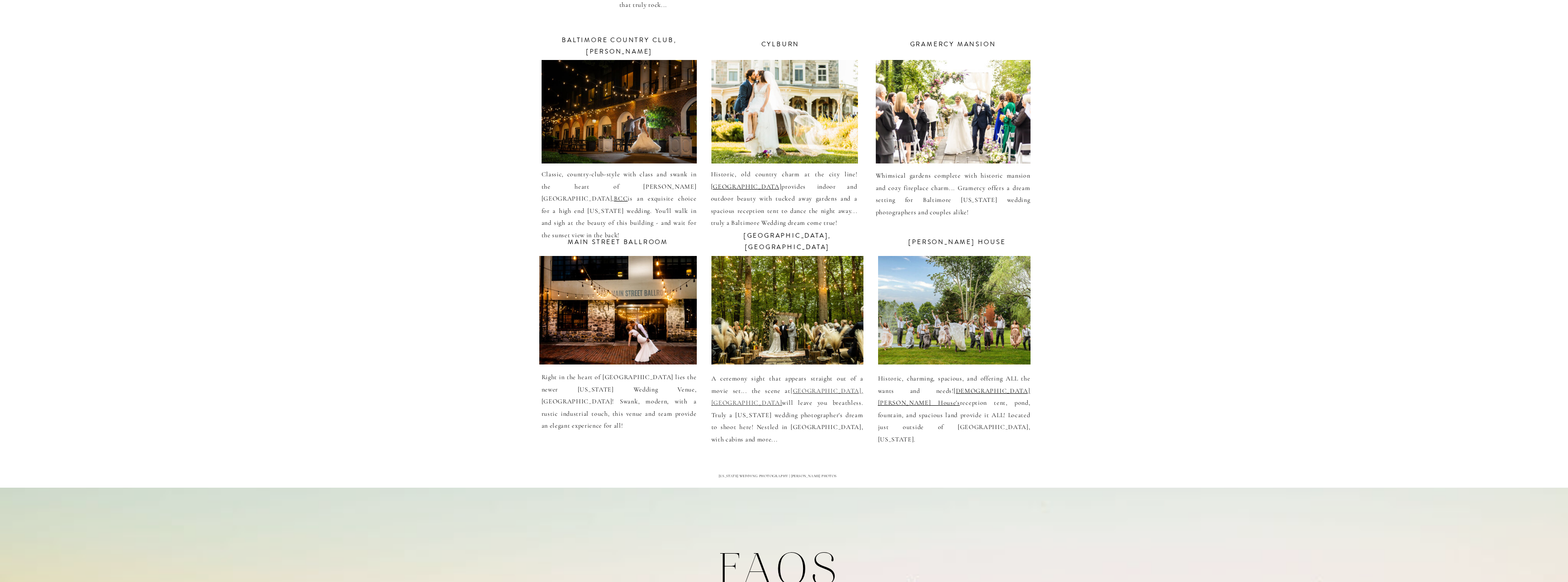
click at [830, 388] on link "[GEOGRAPHIC_DATA], [GEOGRAPHIC_DATA]" at bounding box center [787, 397] width 152 height 20
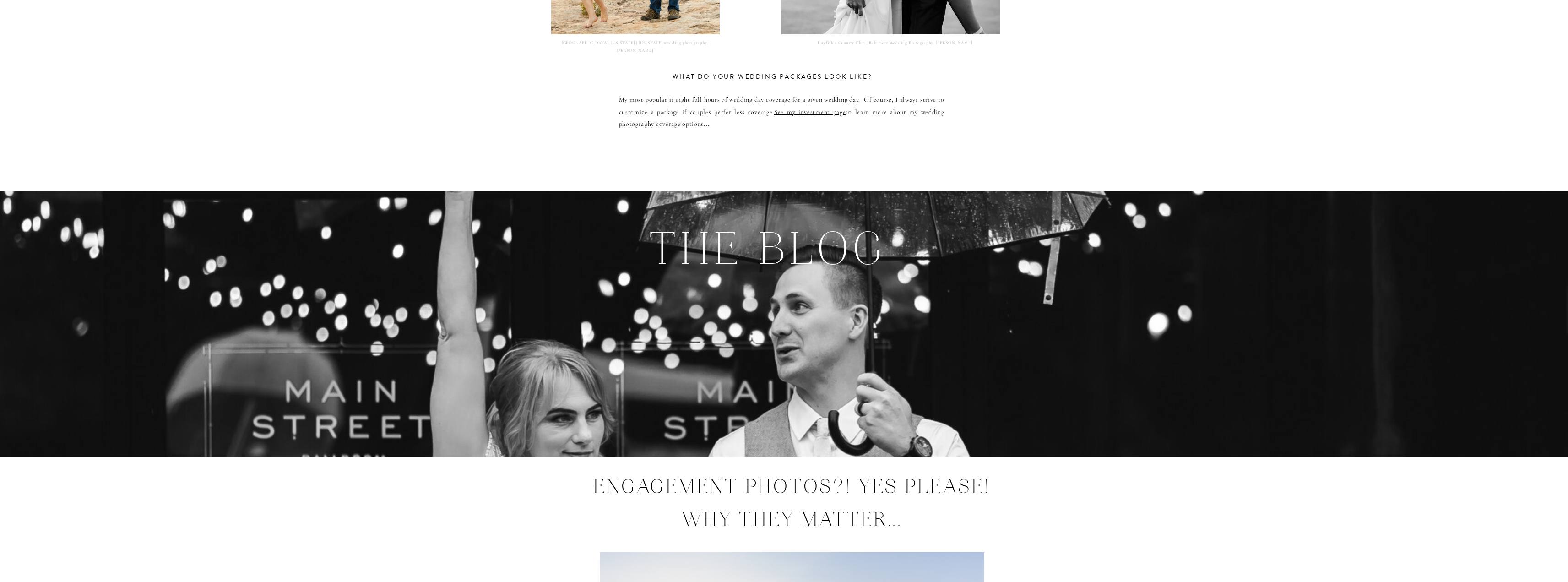
scroll to position [4700, 0]
click at [795, 112] on link "See my investment page" at bounding box center [809, 112] width 72 height 8
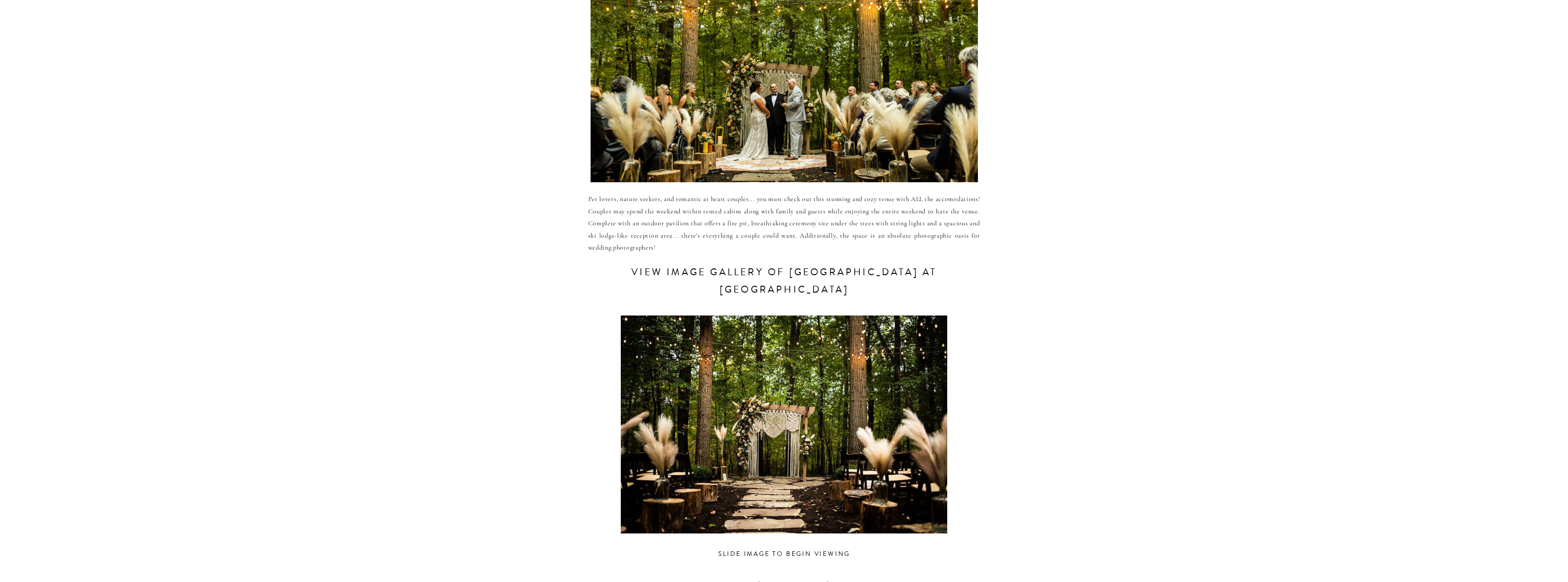
scroll to position [57, 0]
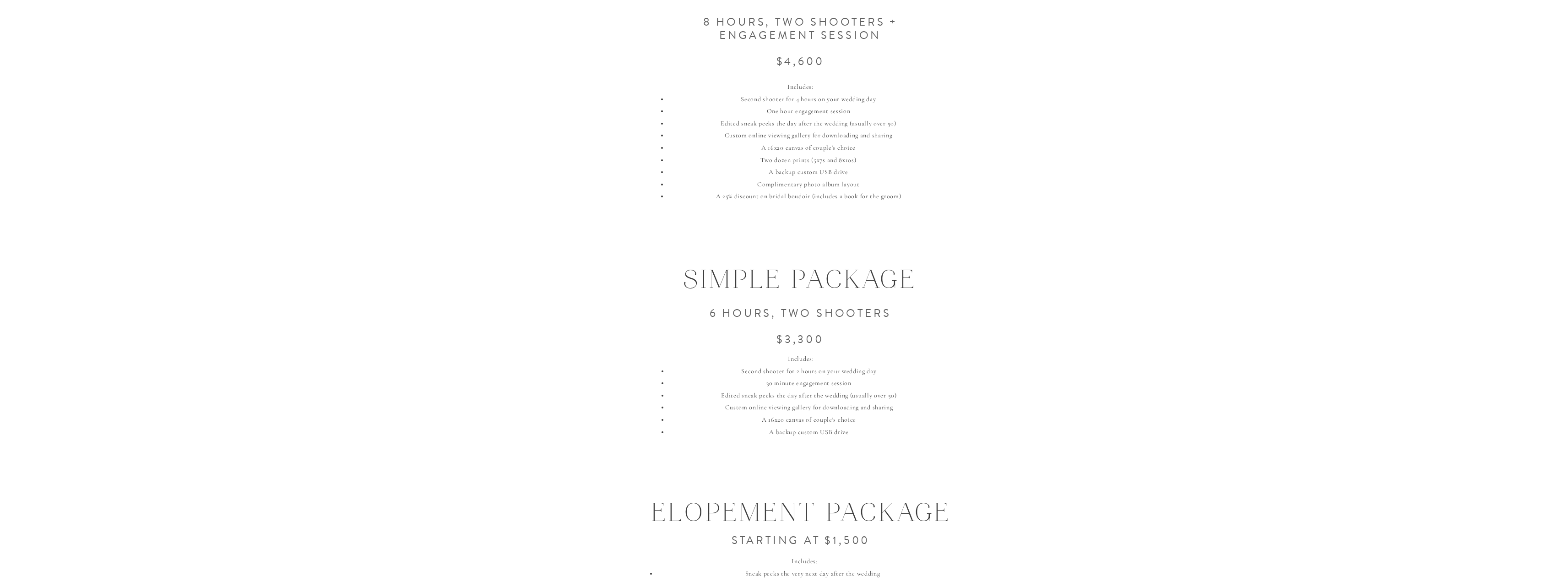
scroll to position [879, 0]
